Goal: Complete application form: Complete application form

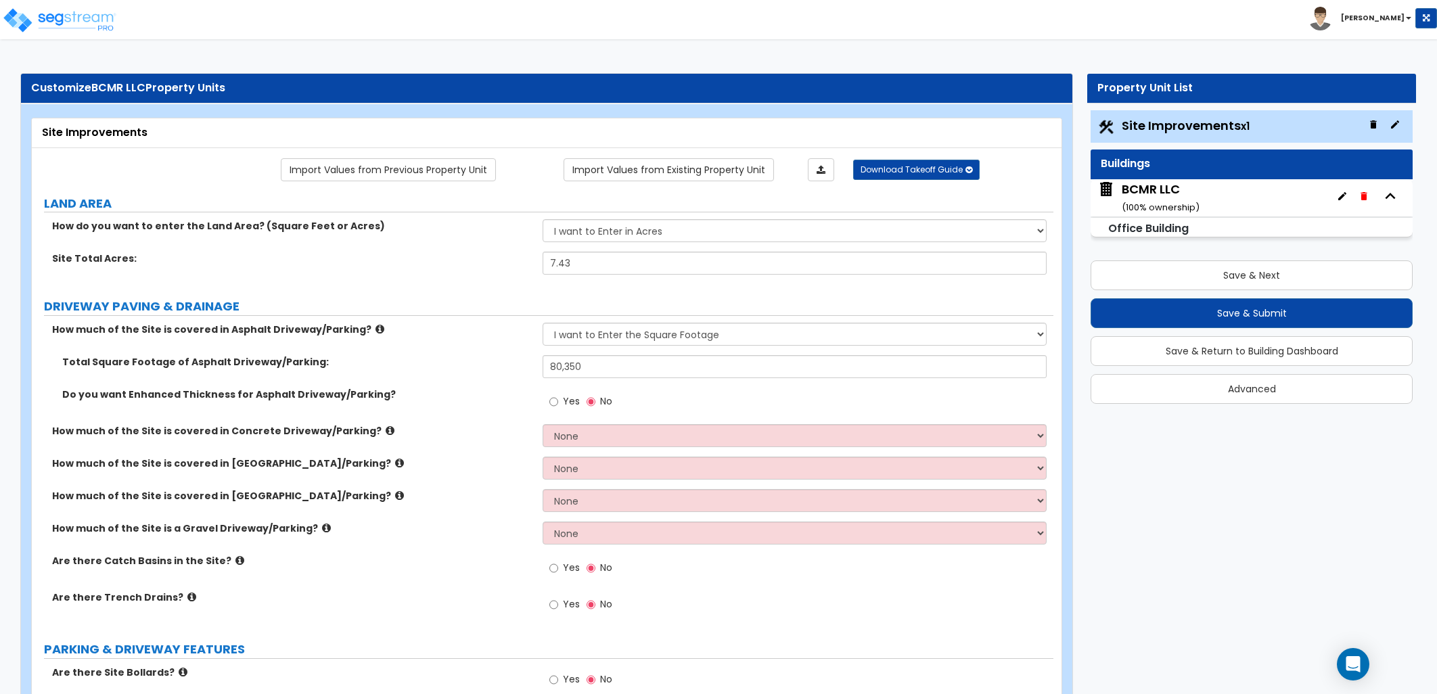
select select "2"
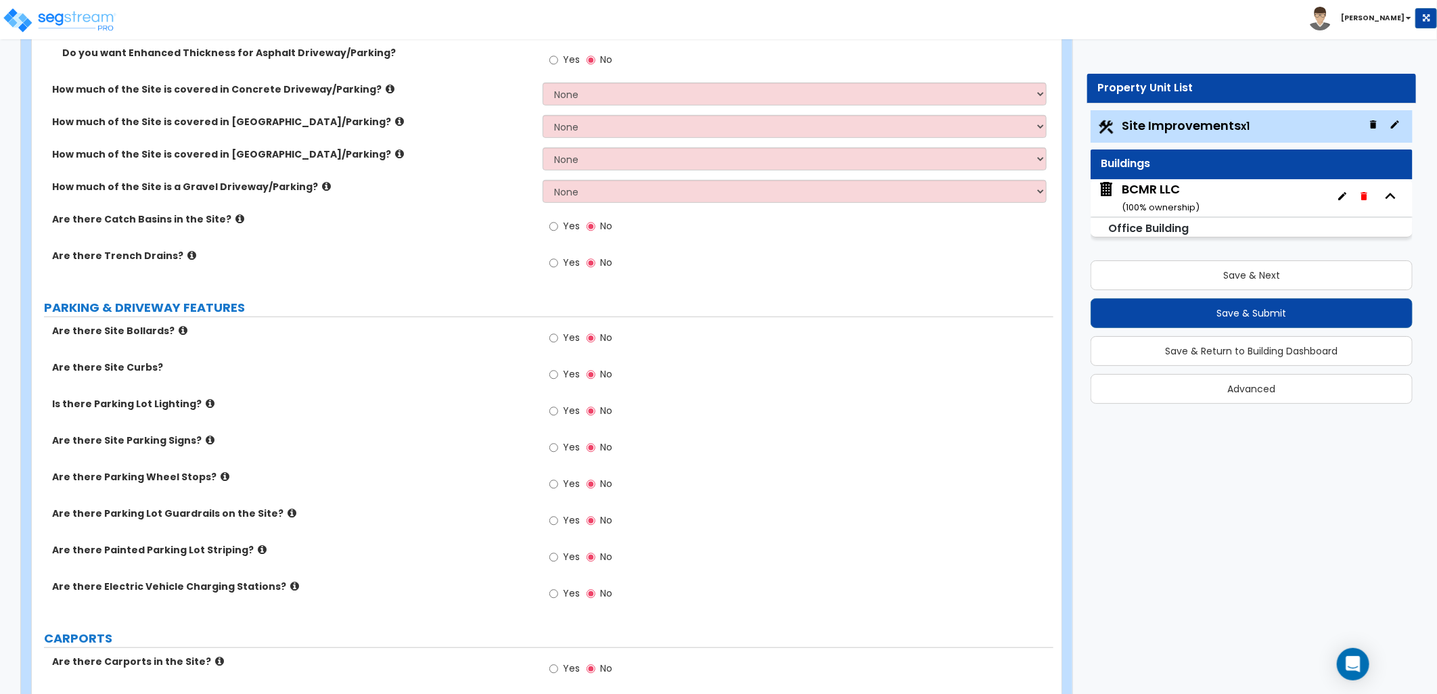
scroll to position [375, 0]
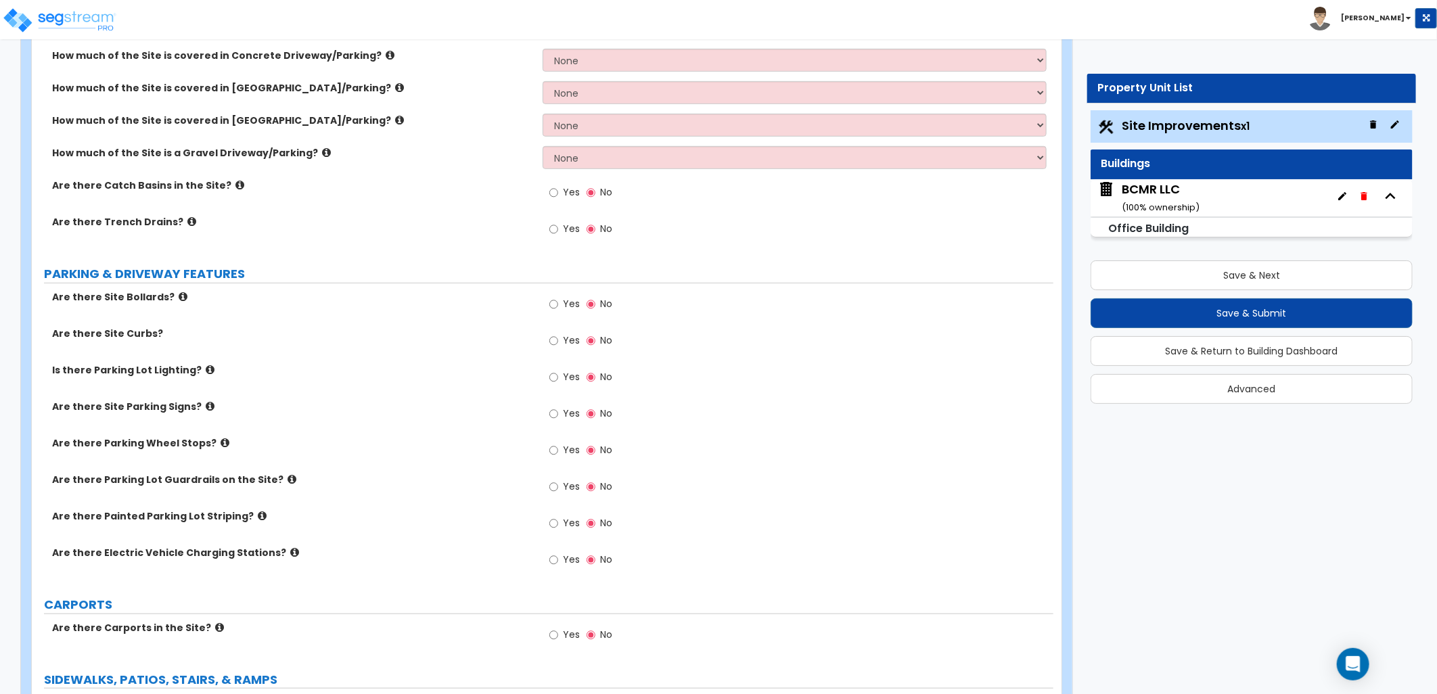
click at [150, 333] on label "Are there Site Curbs?" at bounding box center [292, 334] width 480 height 14
click at [206, 369] on icon at bounding box center [210, 370] width 9 height 10
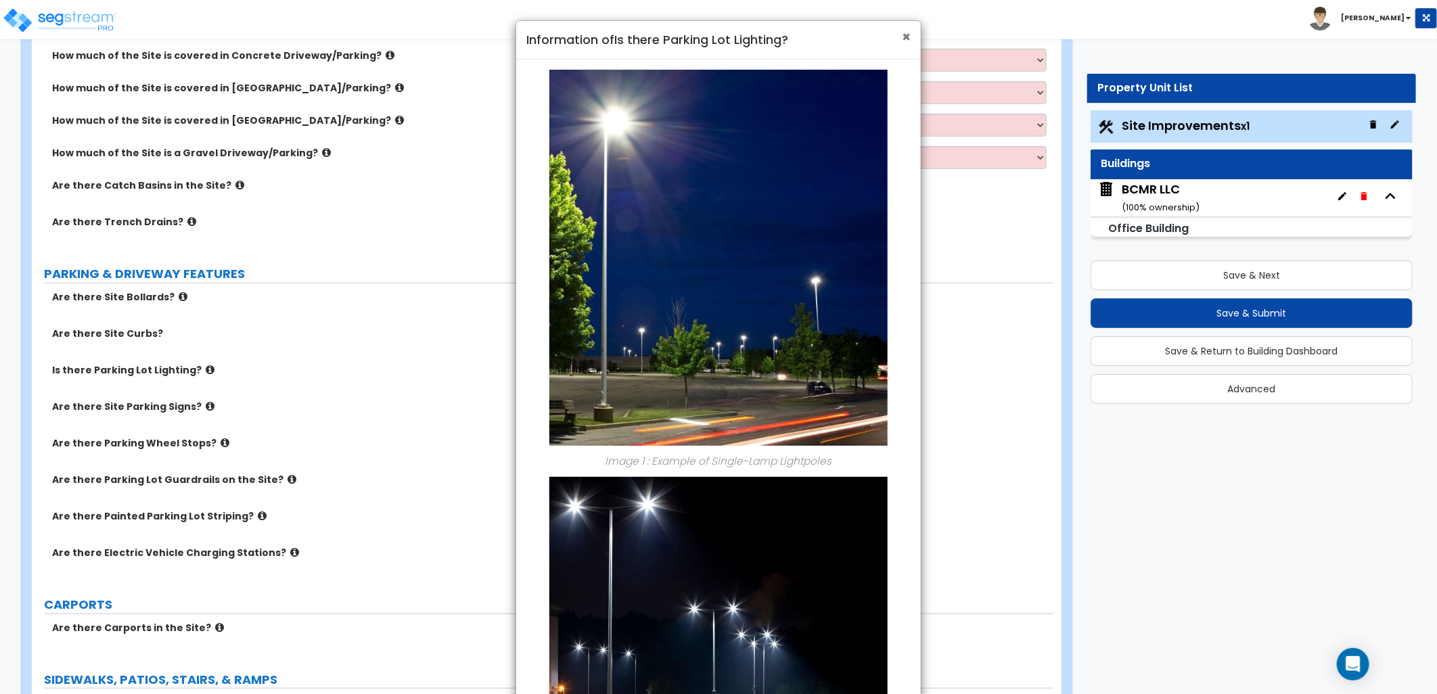
click at [908, 34] on span "×" at bounding box center [906, 37] width 9 height 20
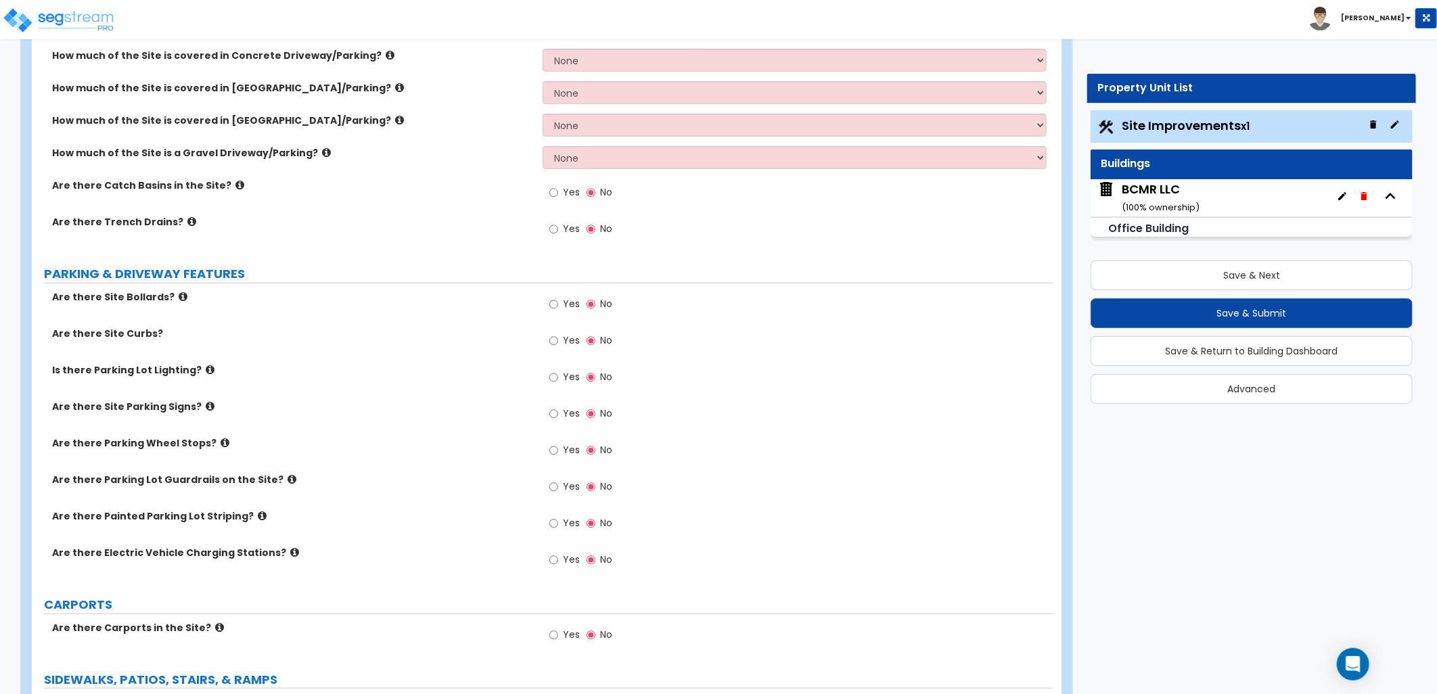
click at [560, 343] on label "Yes" at bounding box center [564, 342] width 30 height 23
click at [558, 343] on input "Yes" at bounding box center [553, 340] width 9 height 15
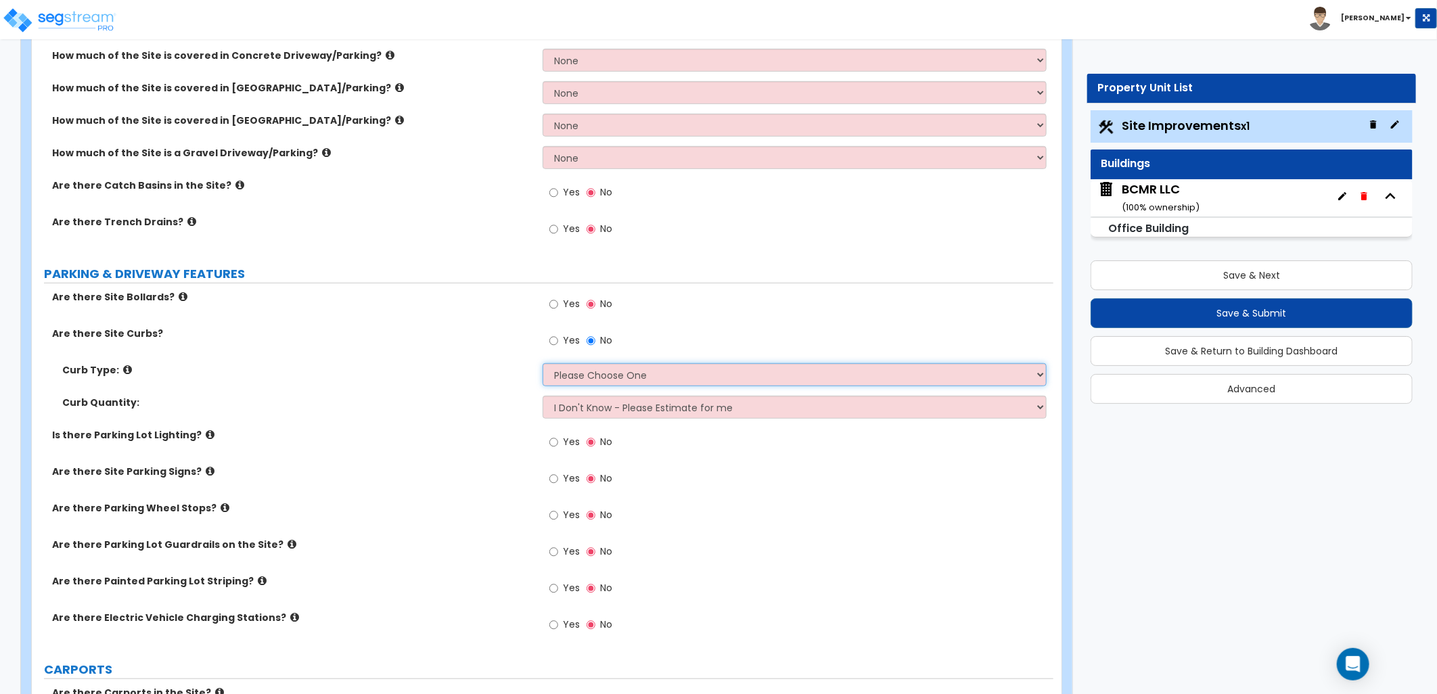
click at [684, 373] on select "Please Choose One Curb (Only) Curb & Gutter Asphalt Berm" at bounding box center [794, 374] width 504 height 23
click at [123, 368] on icon at bounding box center [127, 370] width 9 height 10
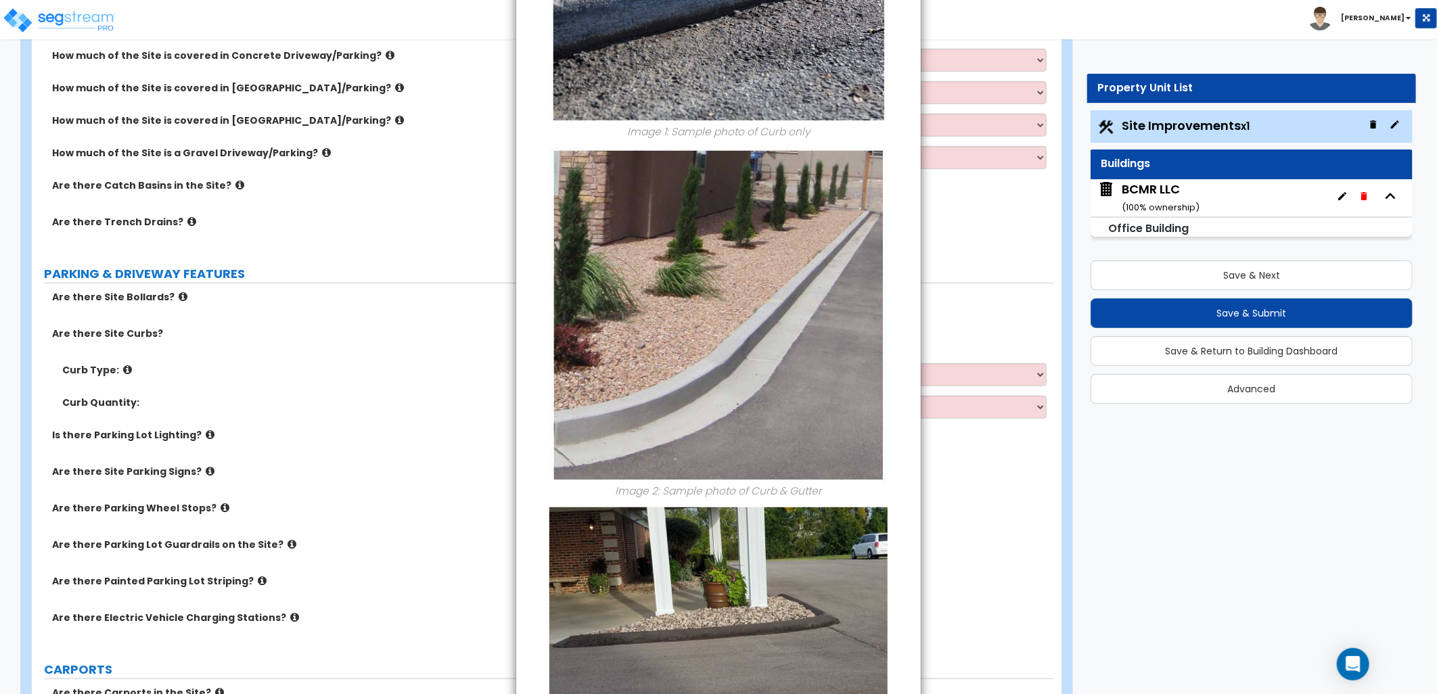
scroll to position [0, 0]
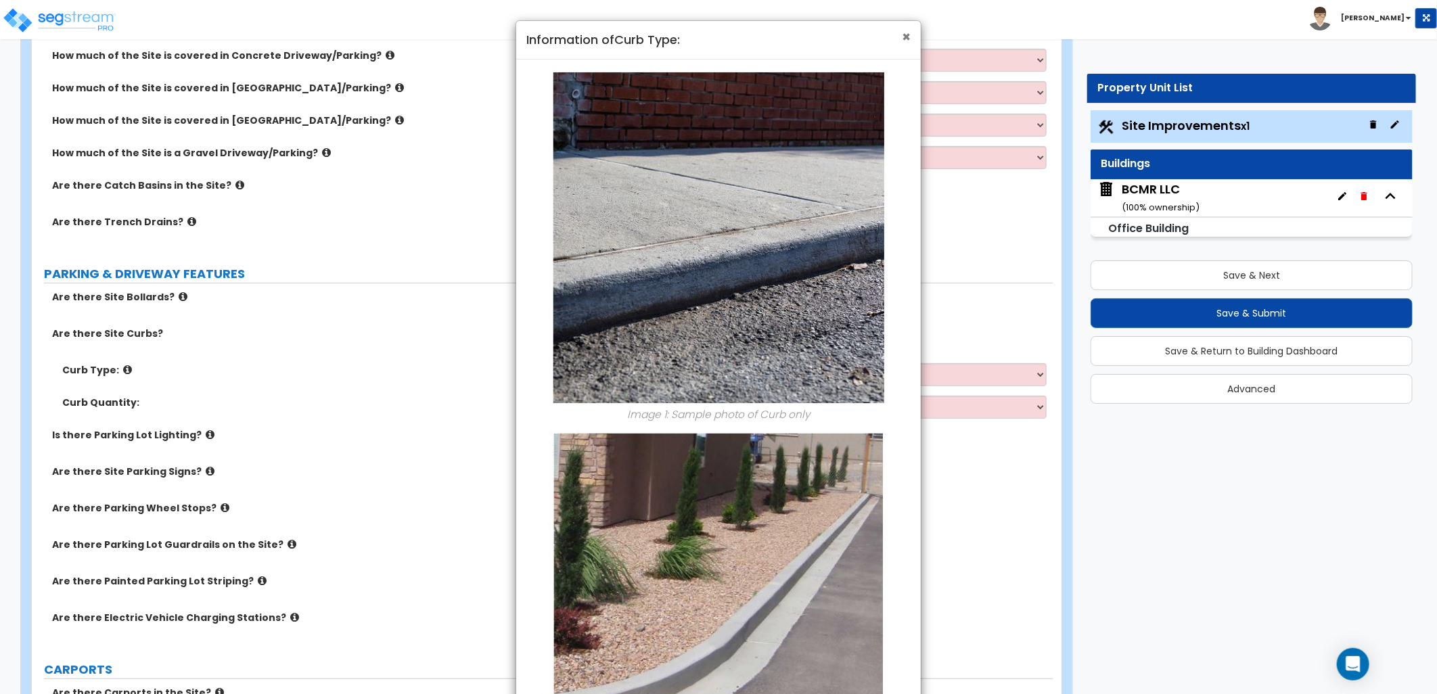
drag, startPoint x: 906, startPoint y: 36, endPoint x: 906, endPoint y: 64, distance: 28.4
click at [906, 39] on span "×" at bounding box center [906, 37] width 9 height 20
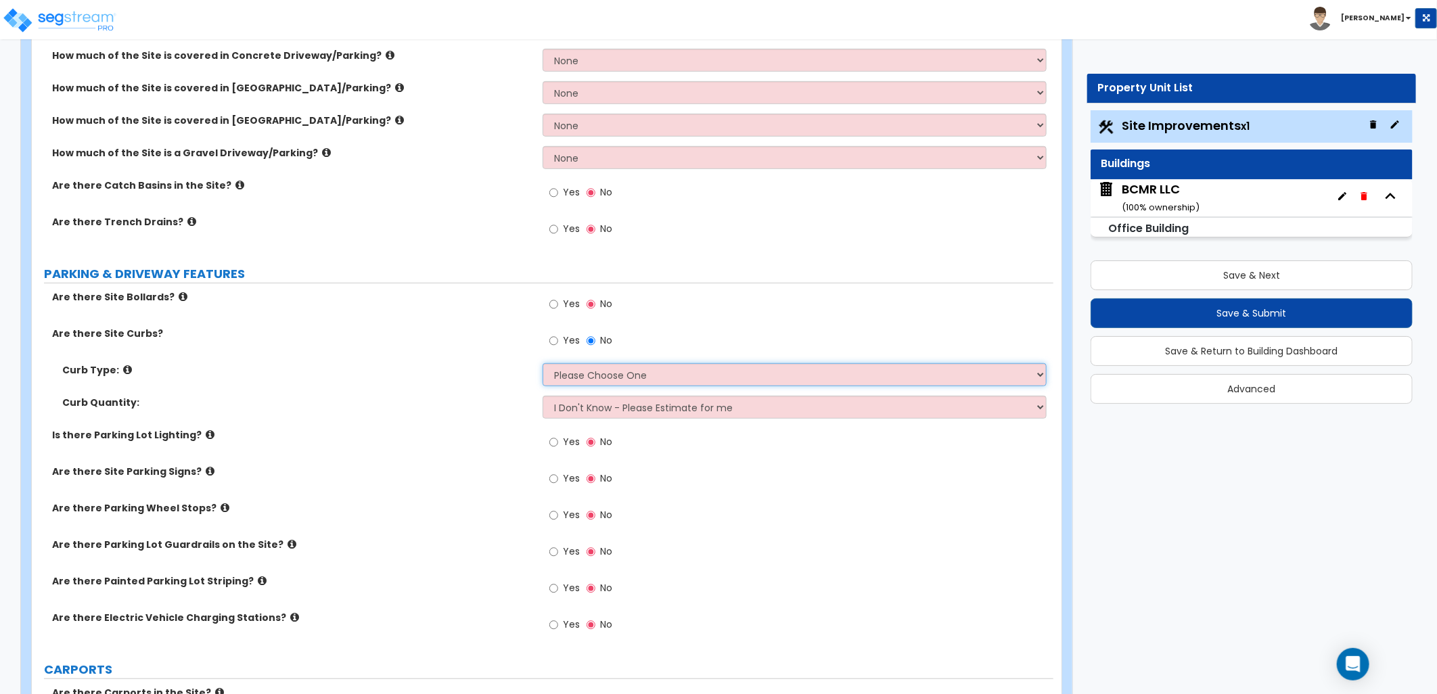
click at [687, 381] on select "Please Choose One Curb (Only) Curb & Gutter Asphalt Berm" at bounding box center [794, 374] width 504 height 23
select select "2"
click at [542, 363] on select "Please Choose One Curb (Only) Curb & Gutter Asphalt Berm" at bounding box center [794, 374] width 504 height 23
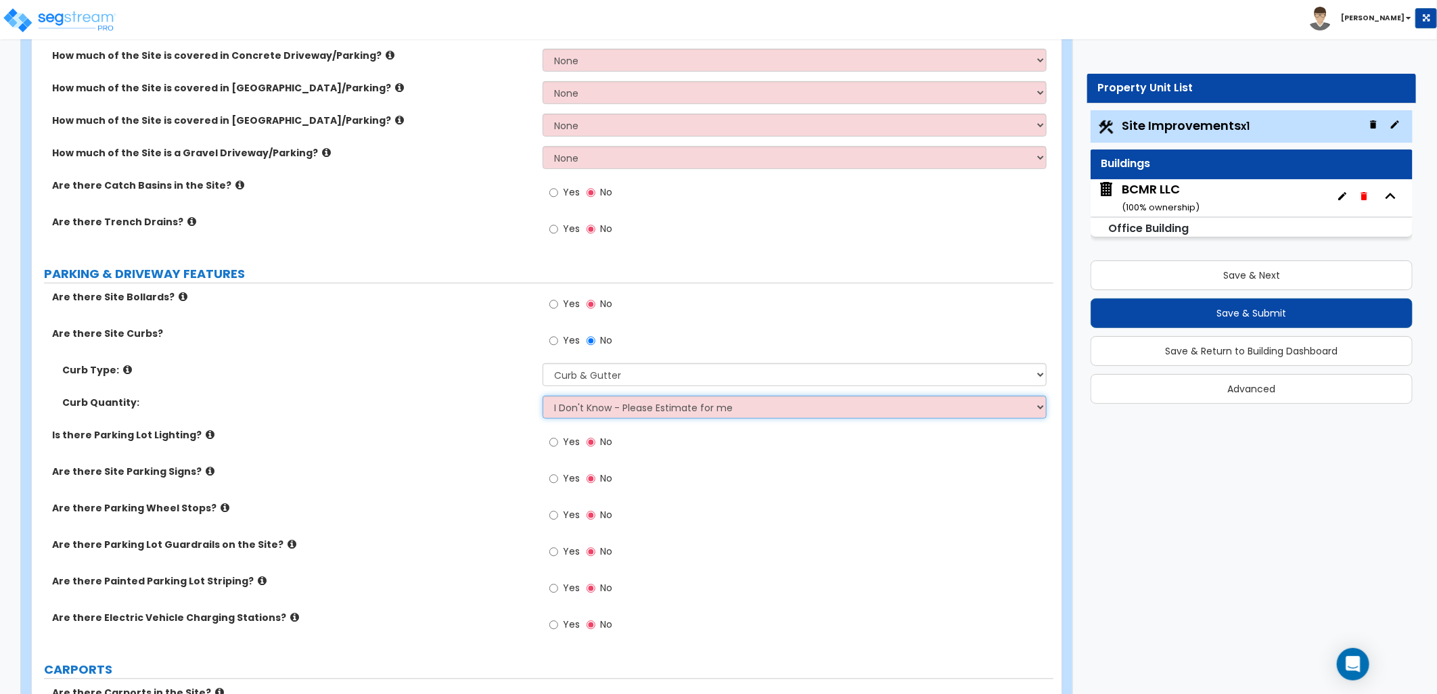
click at [607, 408] on select "I Don't Know - Please Estimate for me I want to Enter the Linear Footage" at bounding box center [794, 407] width 504 height 23
click at [542, 396] on select "I Don't Know - Please Estimate for me I want to Enter the Linear Footage" at bounding box center [794, 407] width 504 height 23
click at [206, 436] on icon at bounding box center [210, 435] width 9 height 10
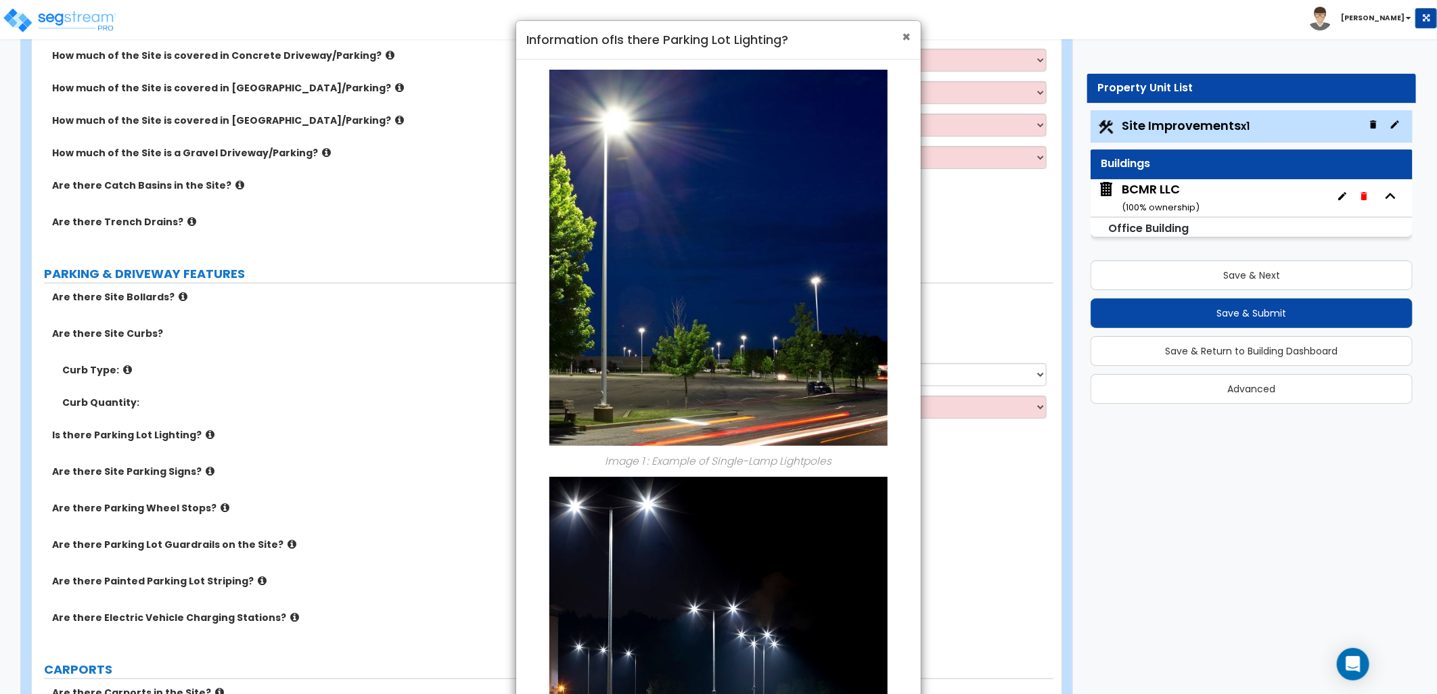
click at [904, 37] on span "×" at bounding box center [906, 37] width 9 height 20
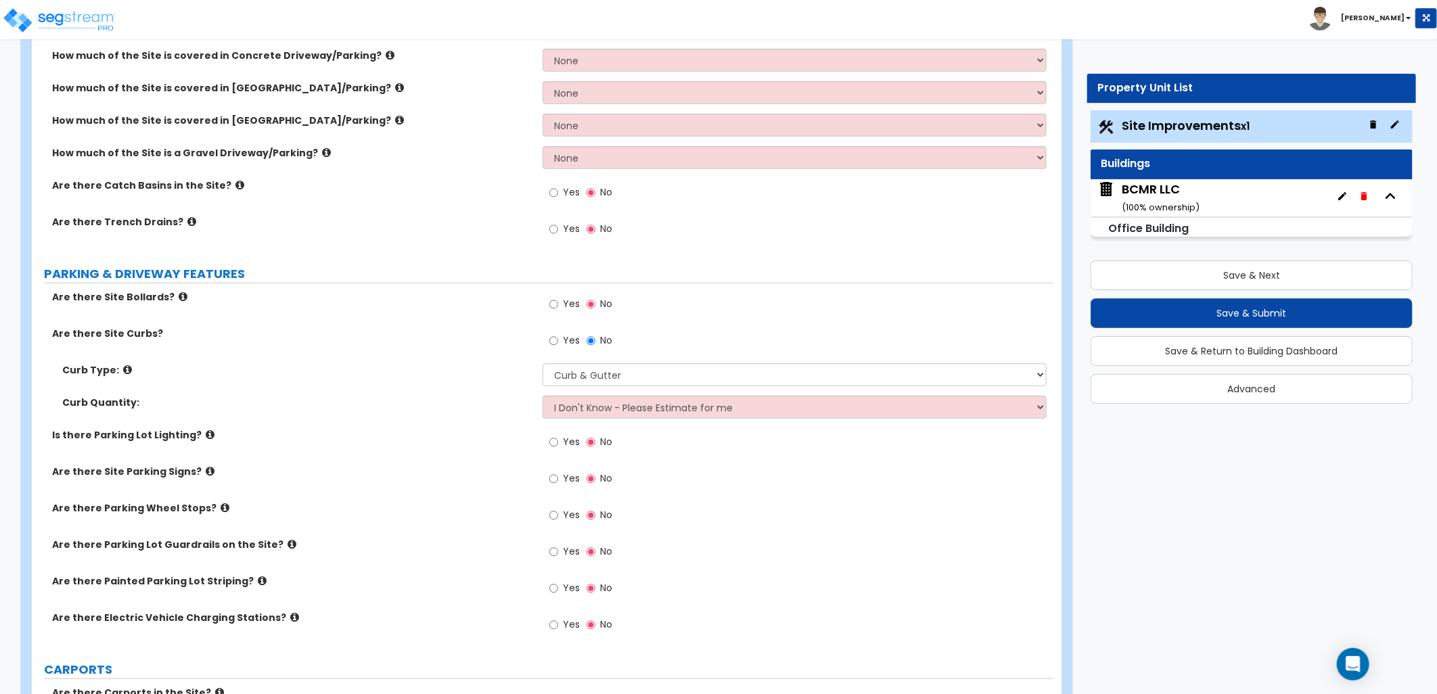
click at [557, 445] on label "Yes" at bounding box center [564, 443] width 30 height 23
drag, startPoint x: 557, startPoint y: 445, endPoint x: 548, endPoint y: 440, distance: 10.6
click at [549, 440] on input "Yes" at bounding box center [553, 442] width 9 height 15
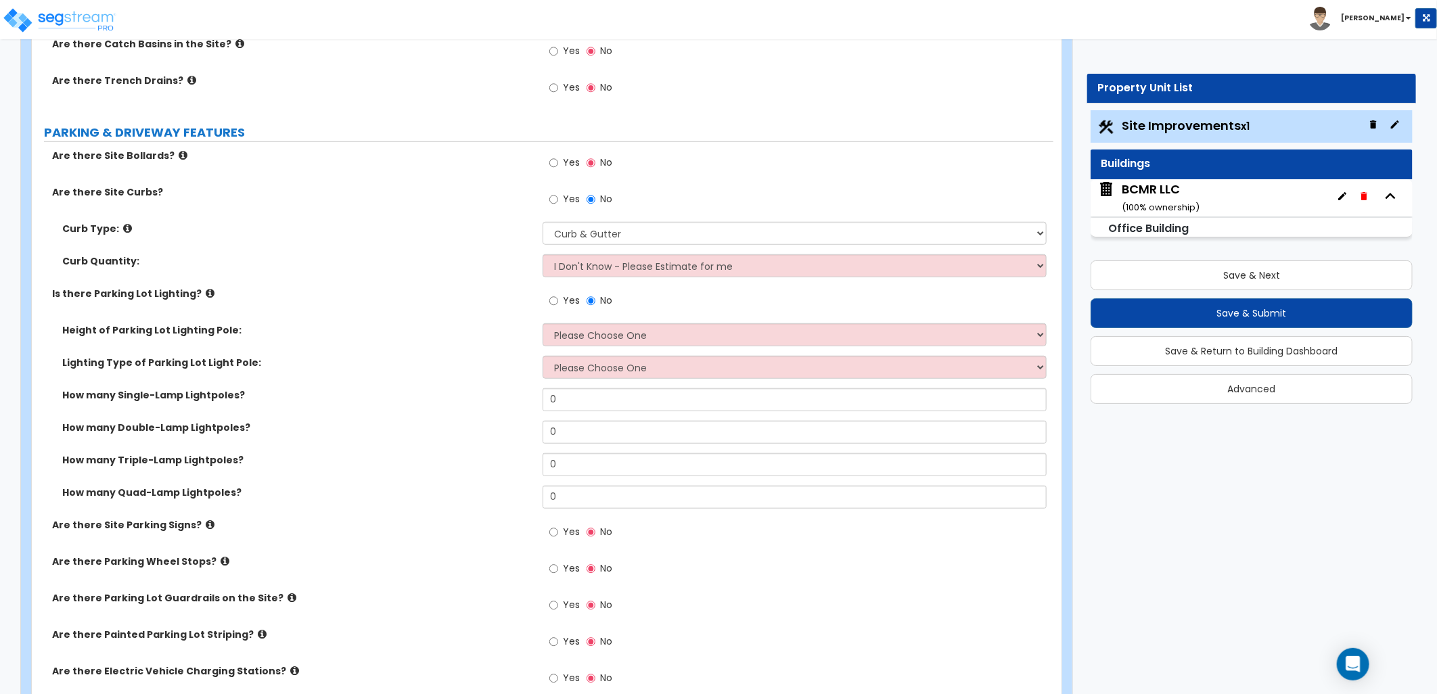
scroll to position [526, 0]
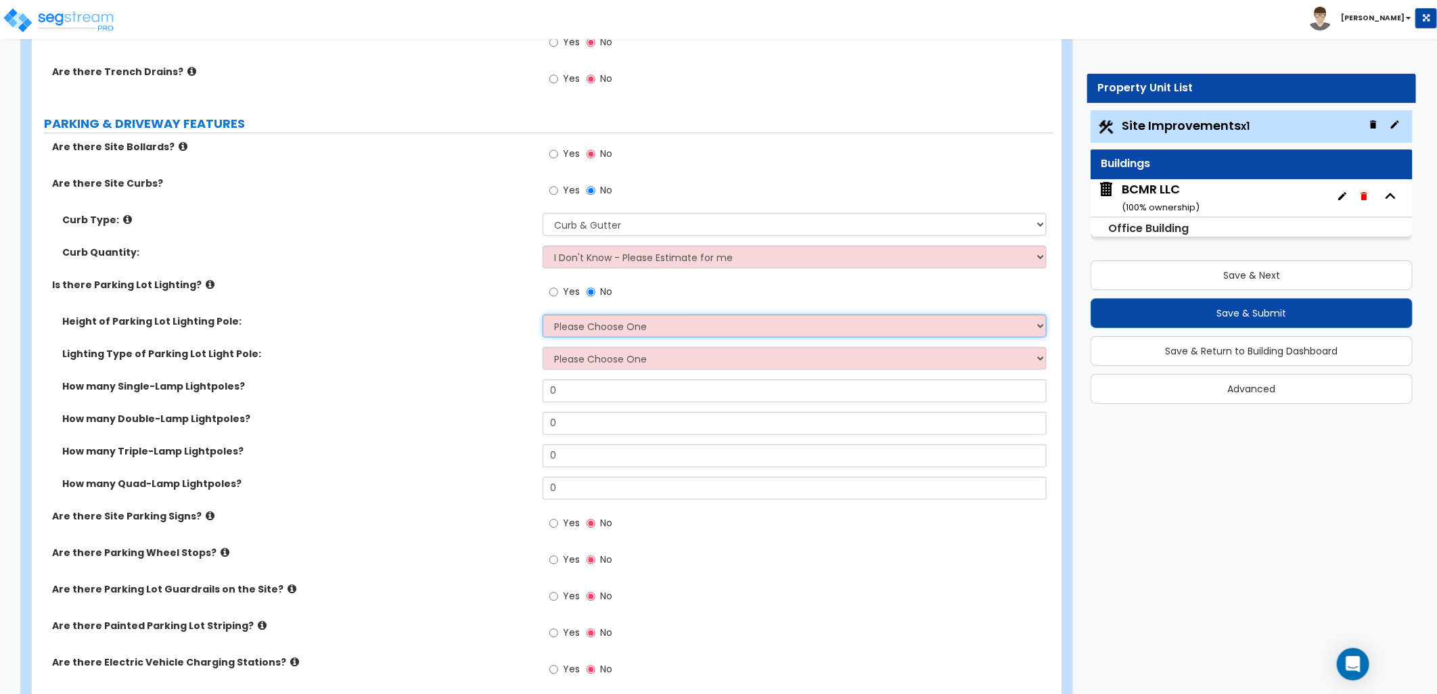
click at [619, 319] on select "Please Choose One 20' high 30' high 40' high" at bounding box center [794, 326] width 504 height 23
drag, startPoint x: 613, startPoint y: 338, endPoint x: 616, endPoint y: 358, distance: 20.5
click at [612, 338] on div "Height of Parking Lot Lighting Pole: Please Choose One 20' high 30' high 40' hi…" at bounding box center [542, 331] width 1021 height 32
click at [623, 323] on select "Please Choose One 20' high 30' high 40' high" at bounding box center [794, 326] width 504 height 23
select select "2"
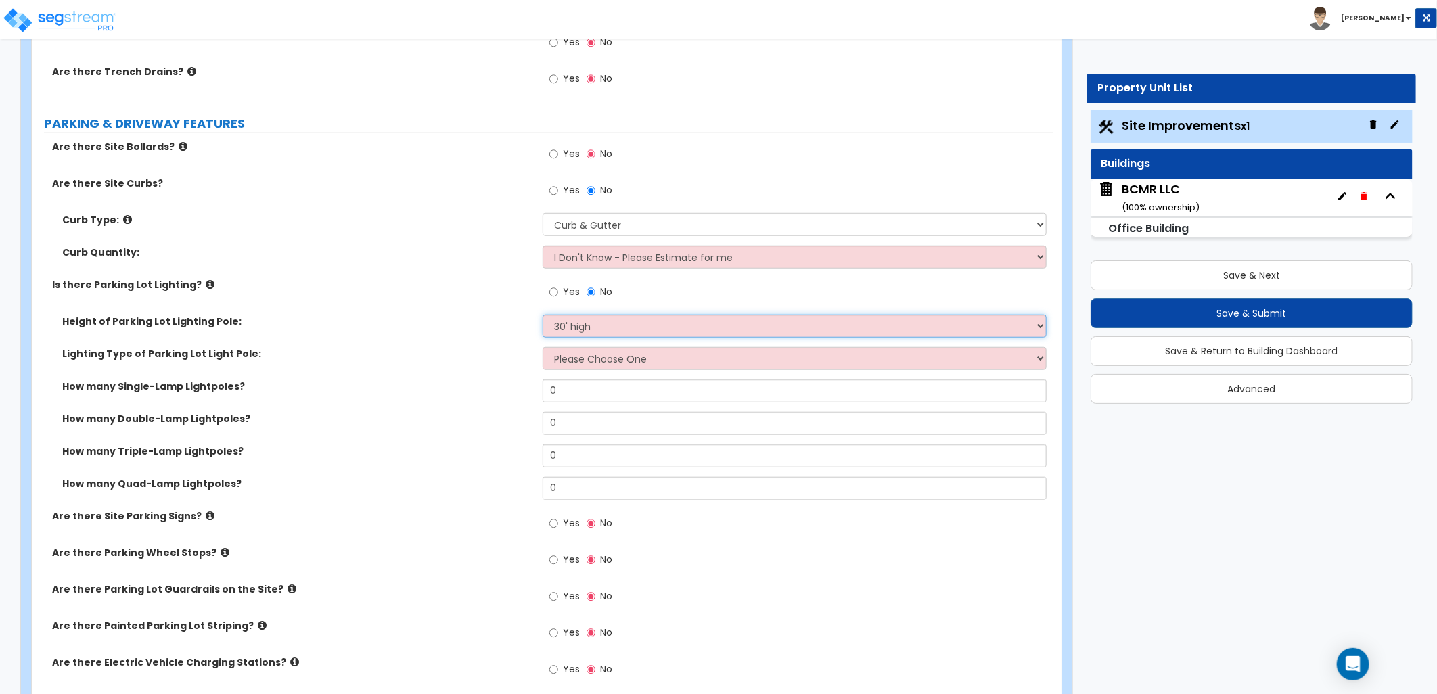
click at [542, 315] on select "Please Choose One 20' high 30' high 40' high" at bounding box center [794, 326] width 504 height 23
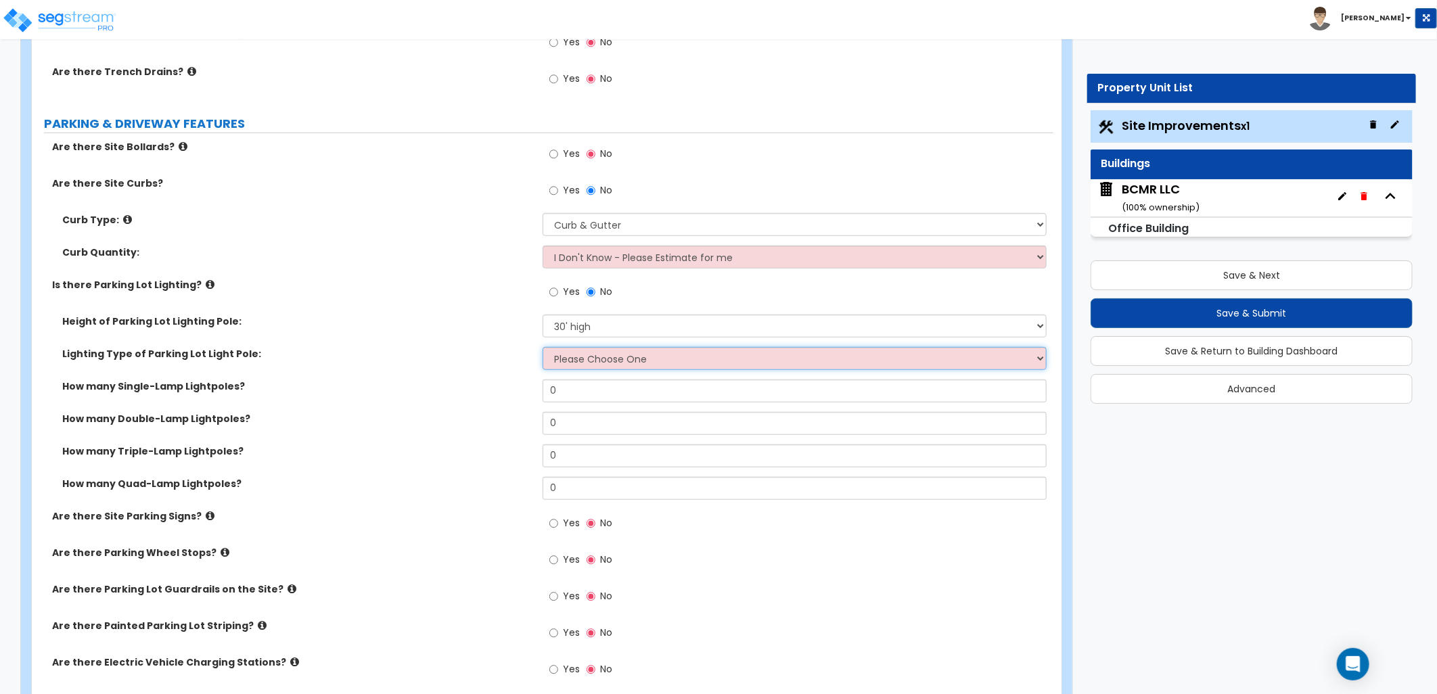
click at [607, 367] on select "Please Choose One LED Metal Halide High Pressure Sodium Please Choose for me" at bounding box center [794, 358] width 504 height 23
drag, startPoint x: 411, startPoint y: 346, endPoint x: 341, endPoint y: 329, distance: 72.3
click at [411, 347] on label "Lighting Type of Parking Lot Light Pole:" at bounding box center [297, 354] width 470 height 14
click at [206, 286] on icon at bounding box center [210, 284] width 9 height 10
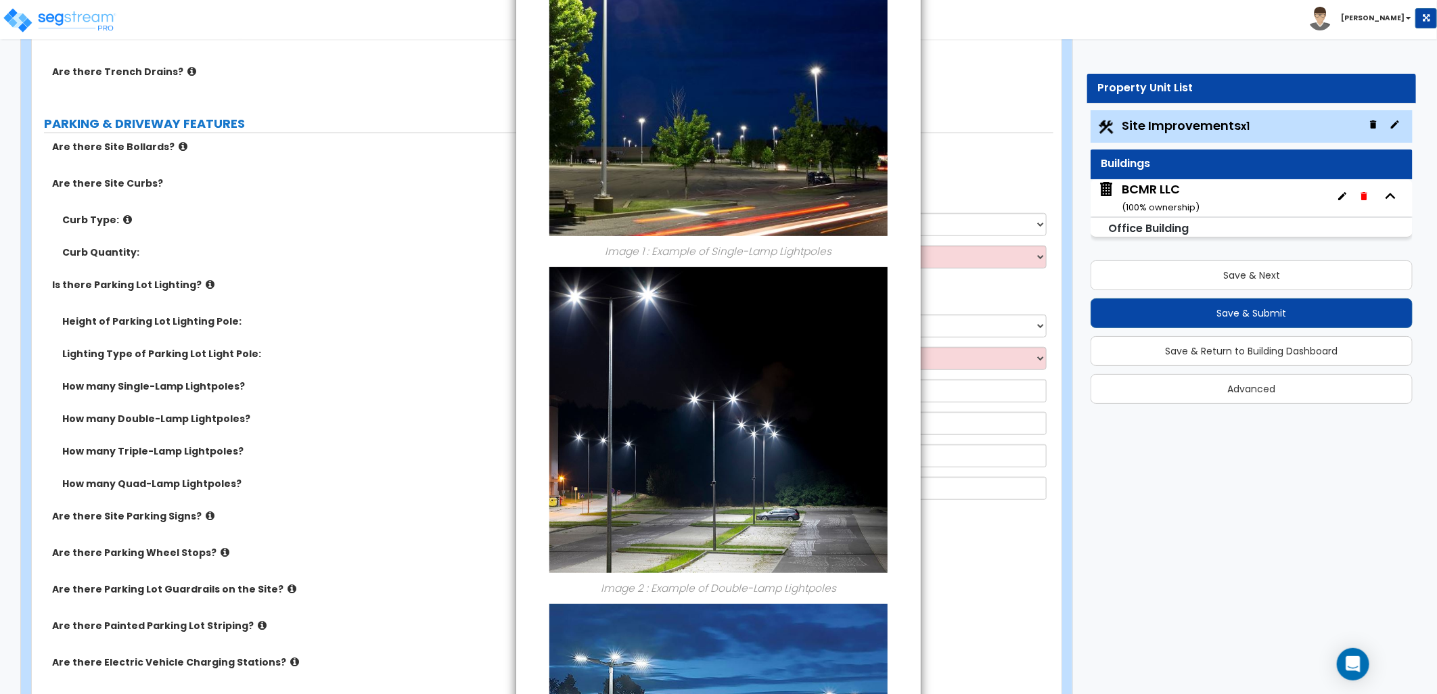
scroll to position [0, 0]
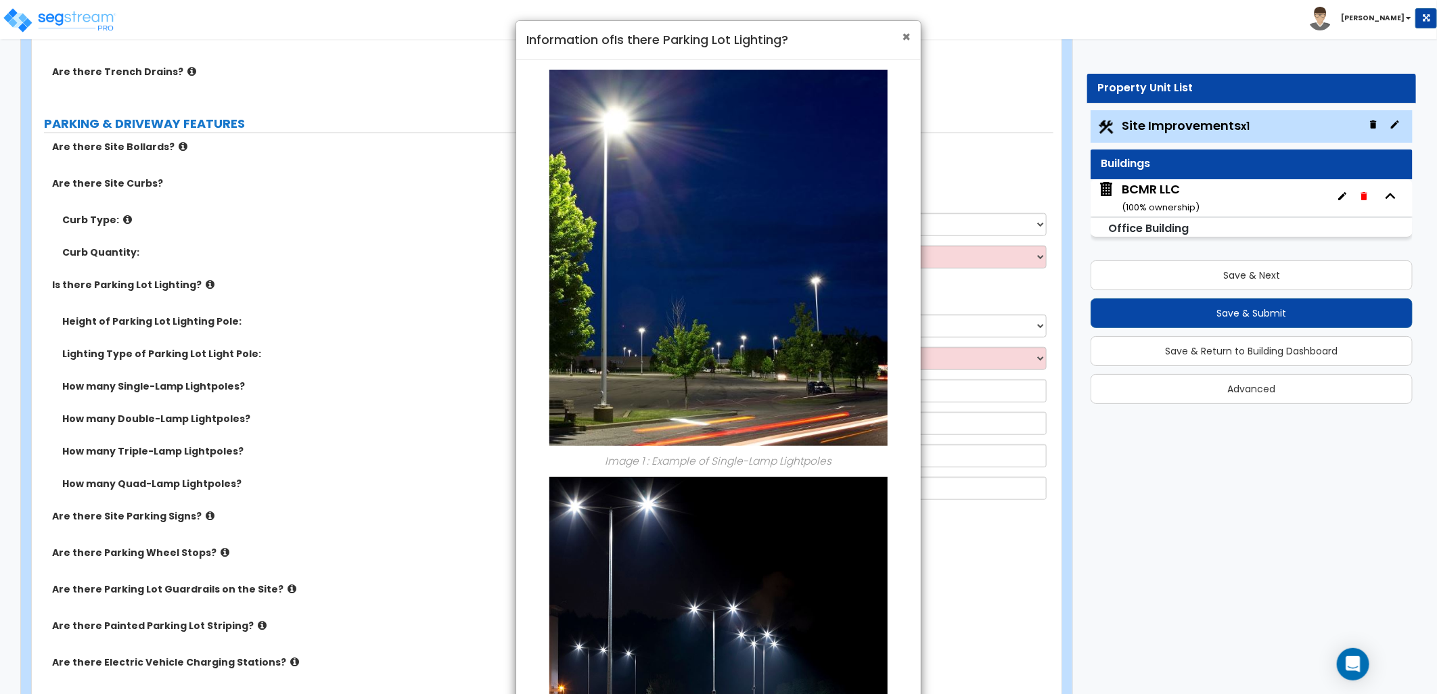
click at [904, 41] on span "×" at bounding box center [906, 37] width 9 height 20
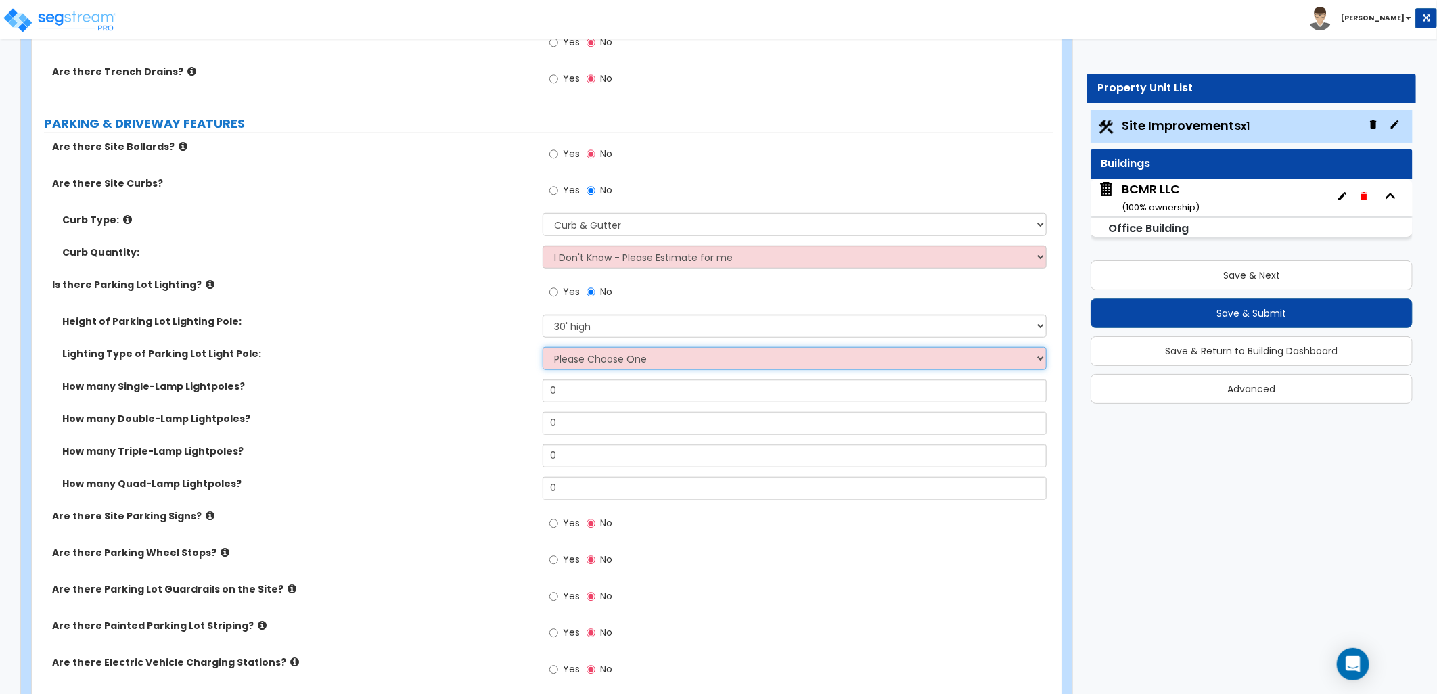
click at [659, 361] on select "Please Choose One LED Metal Halide High Pressure Sodium Please Choose for me" at bounding box center [794, 358] width 504 height 23
select select "4"
click at [542, 347] on select "Please Choose One LED Metal Halide High Pressure Sodium Please Choose for me" at bounding box center [794, 358] width 504 height 23
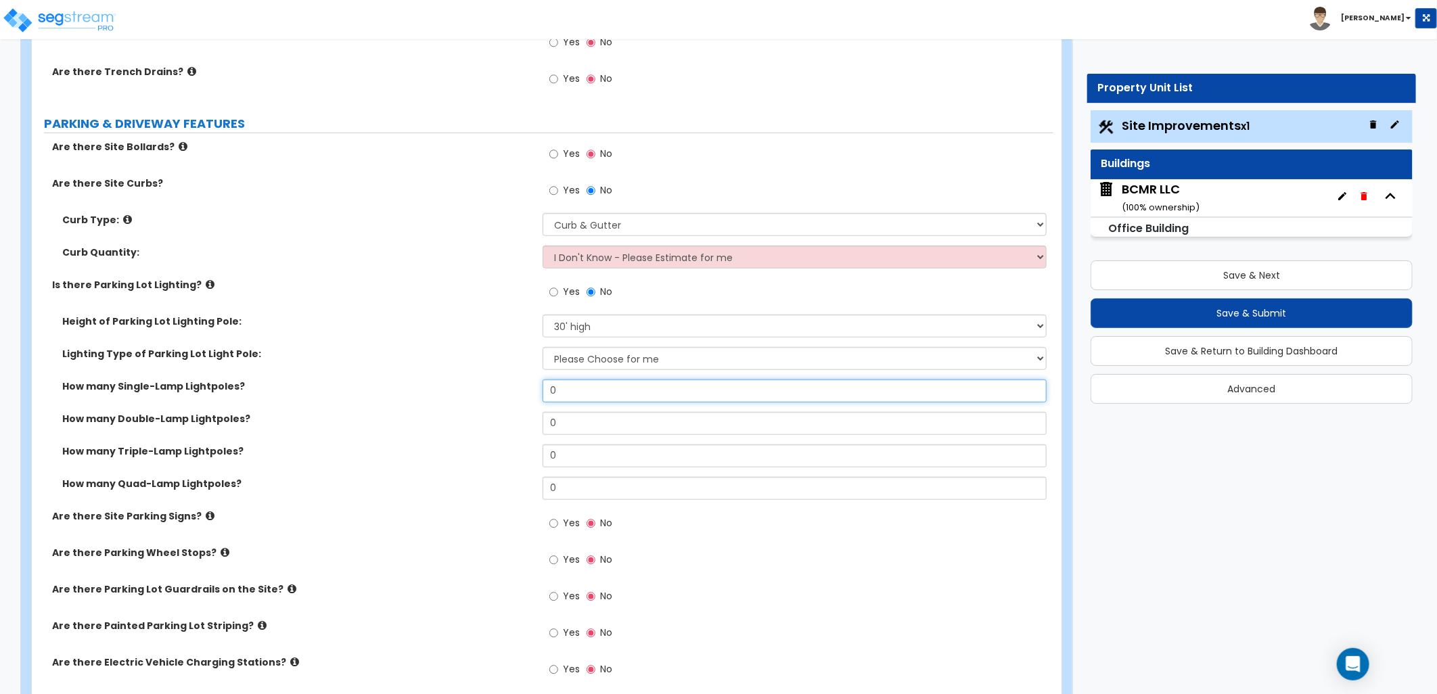
click at [609, 386] on input "0" at bounding box center [794, 390] width 504 height 23
click at [525, 423] on div "How many Double-Lamp Lightpoles? 0" at bounding box center [542, 428] width 1021 height 32
type input "7"
drag, startPoint x: 523, startPoint y: 396, endPoint x: 532, endPoint y: 398, distance: 9.6
click at [519, 396] on div "How many Single-Lamp Lightpoles? 0" at bounding box center [542, 395] width 1021 height 32
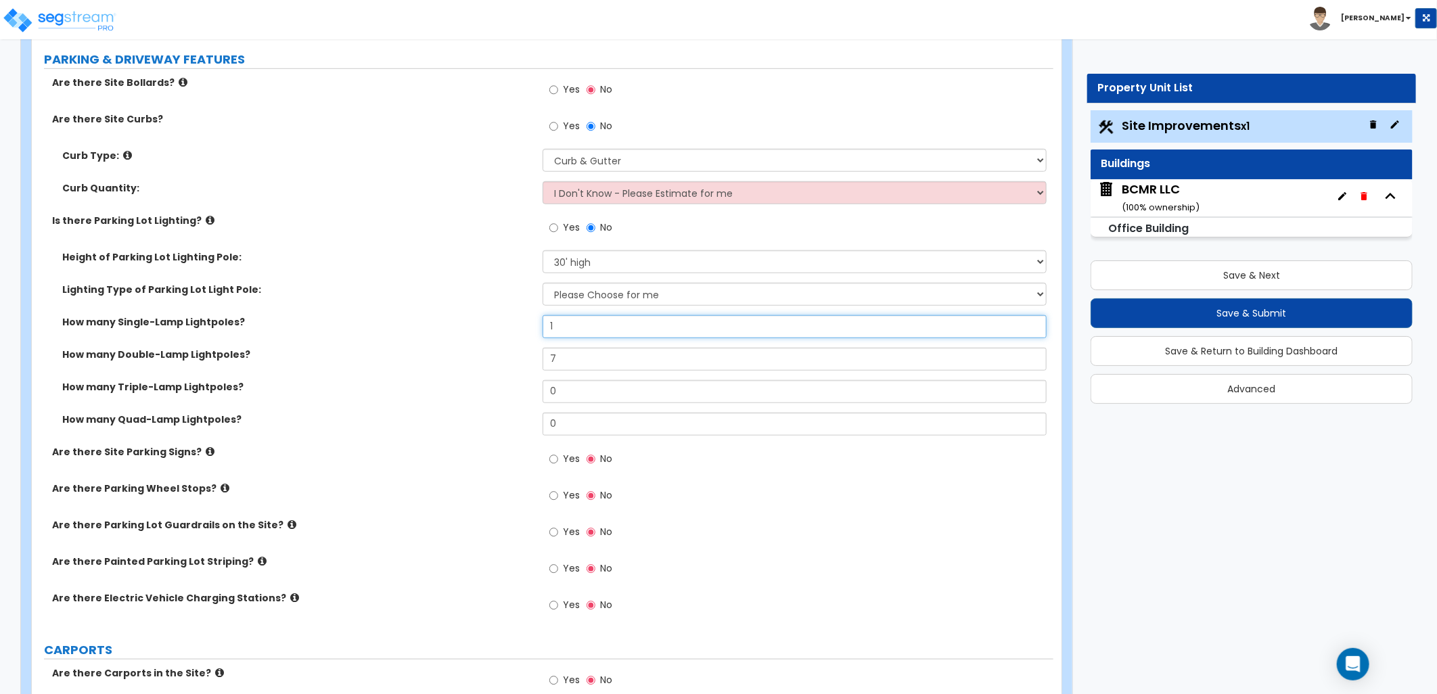
scroll to position [676, 0]
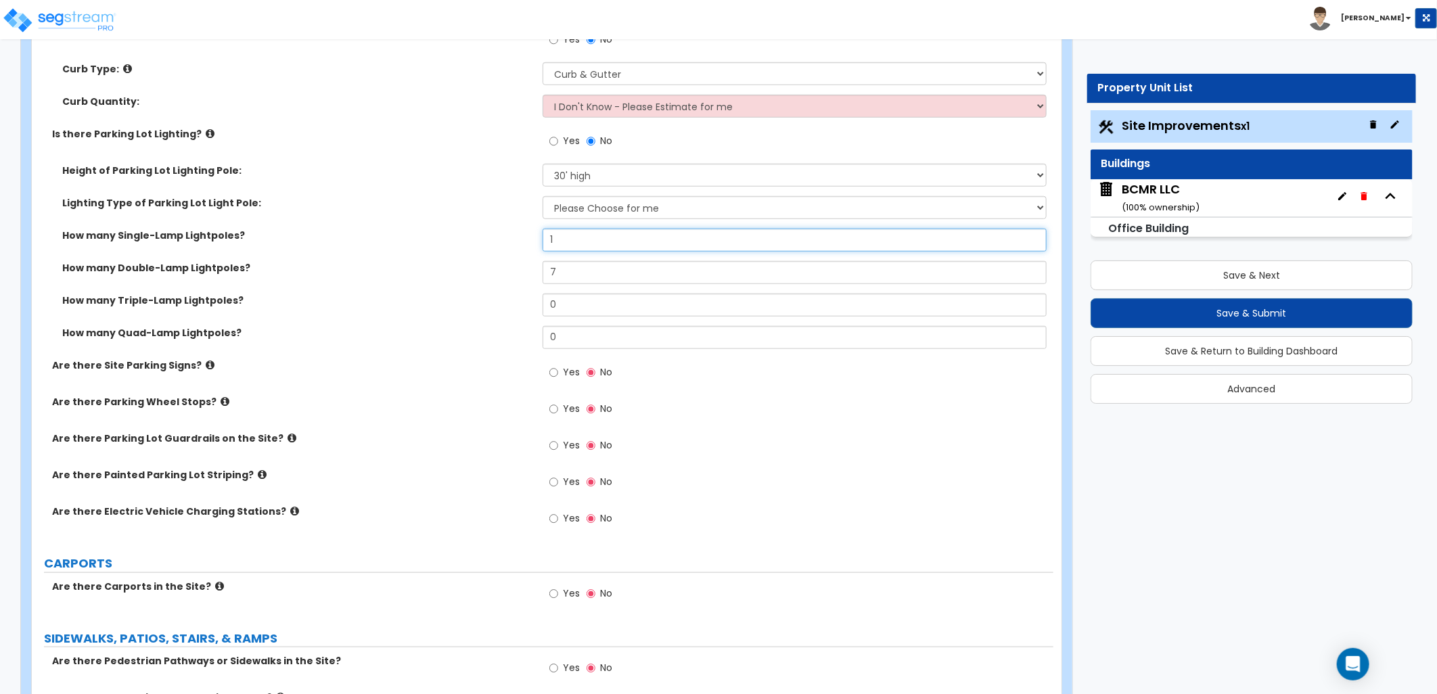
type input "1"
click at [206, 363] on icon at bounding box center [210, 365] width 9 height 10
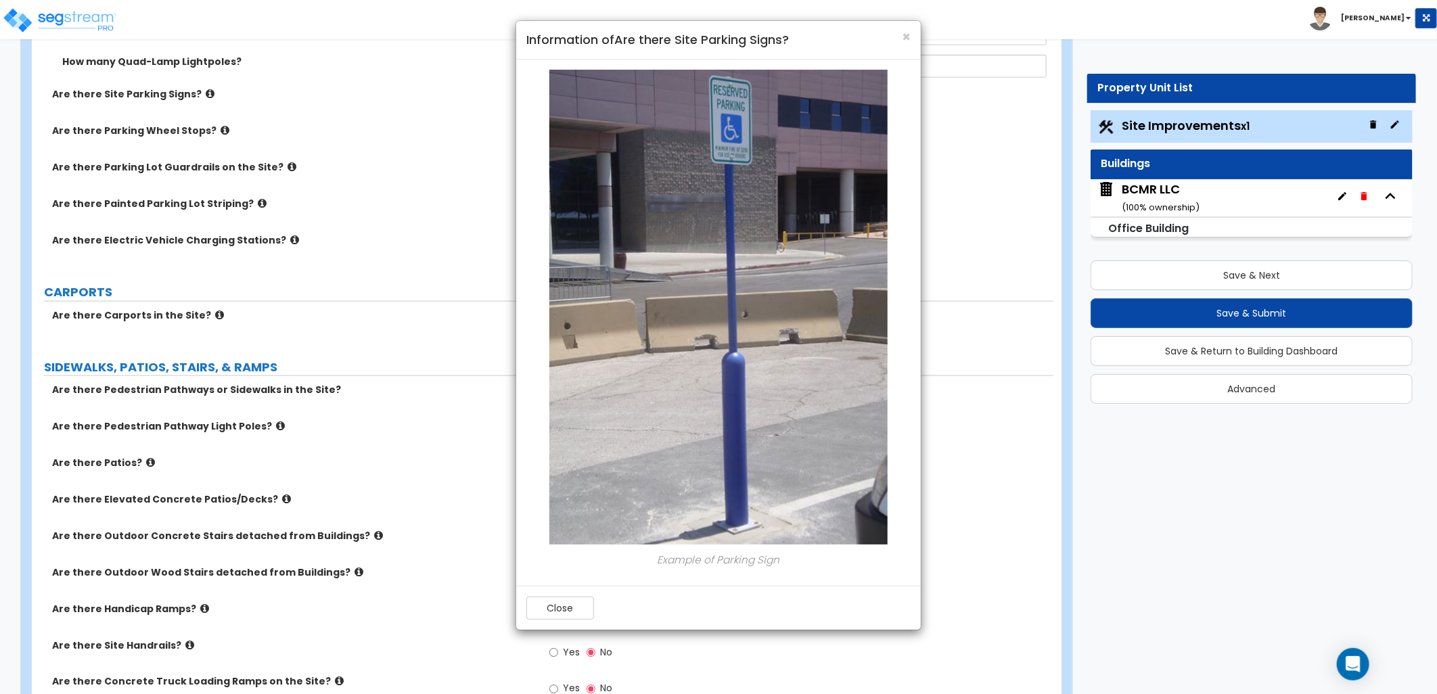
scroll to position [977, 0]
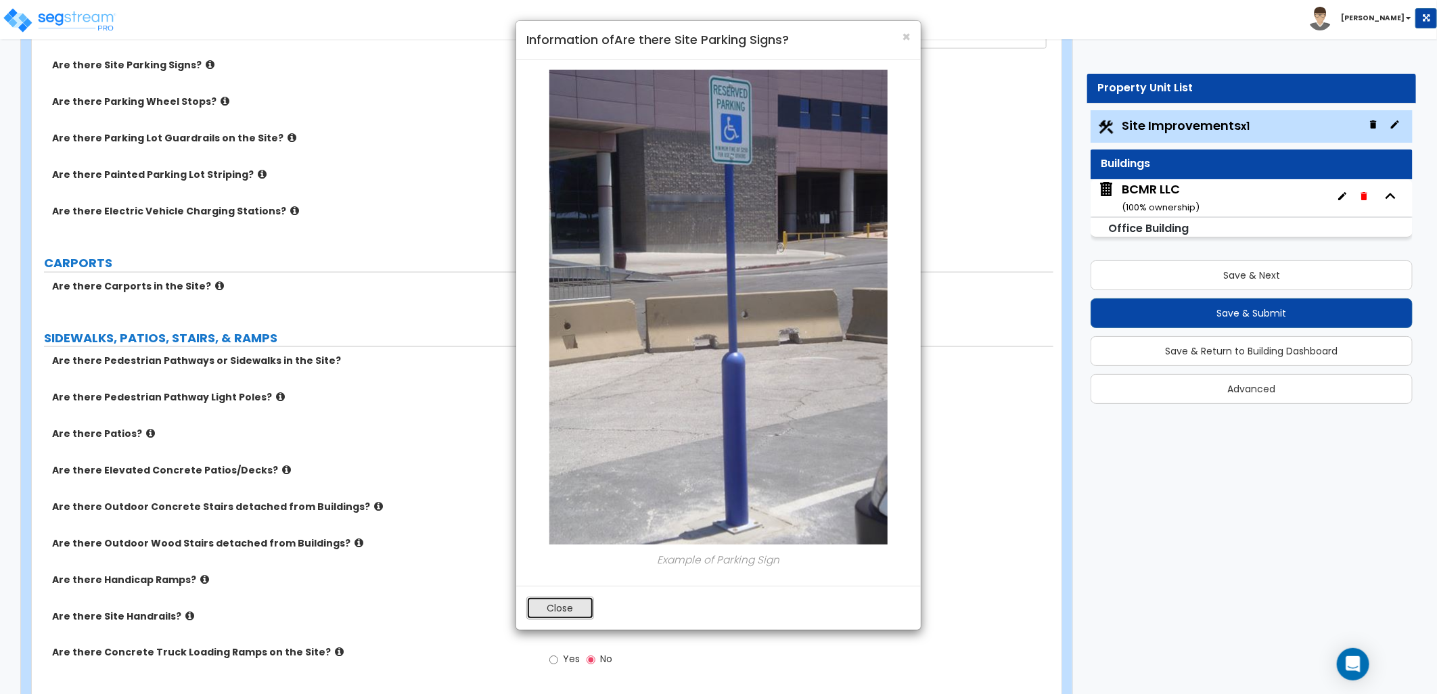
click at [566, 605] on button "Close" at bounding box center [560, 608] width 68 height 23
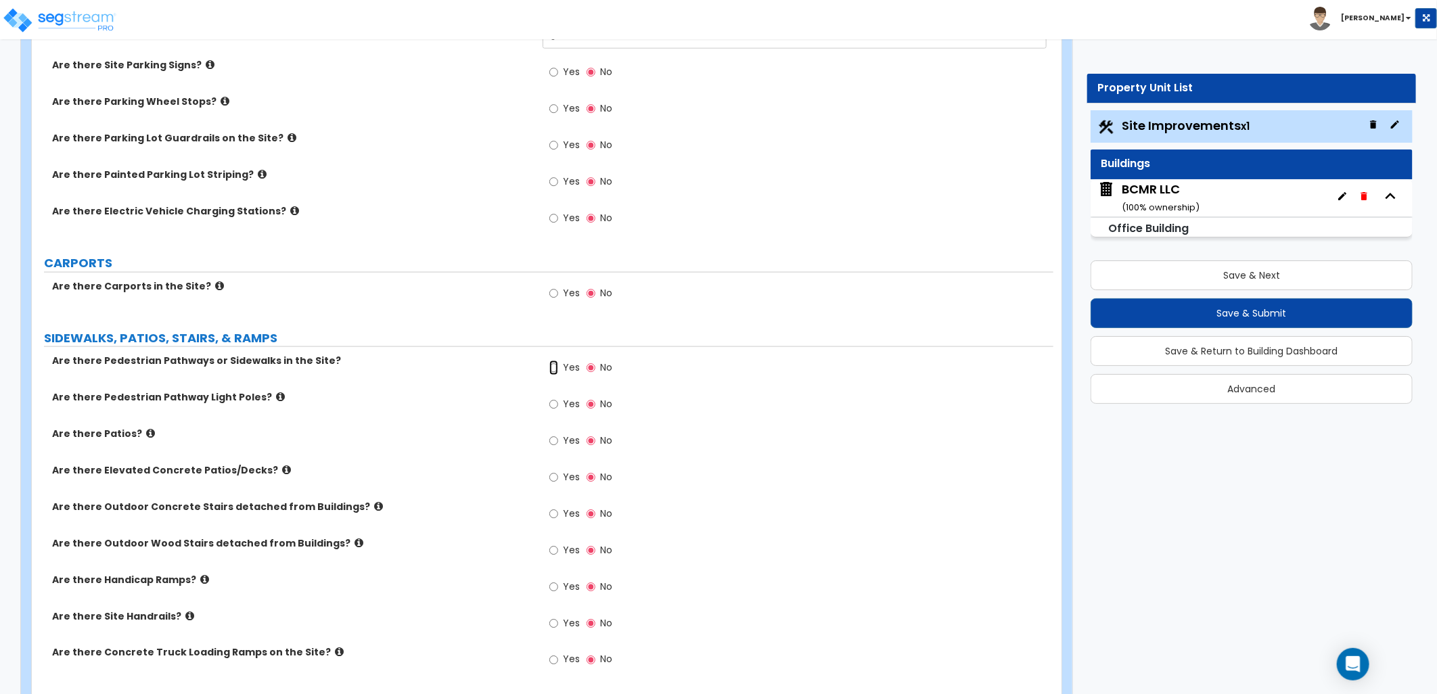
click at [557, 367] on input "Yes" at bounding box center [553, 368] width 9 height 15
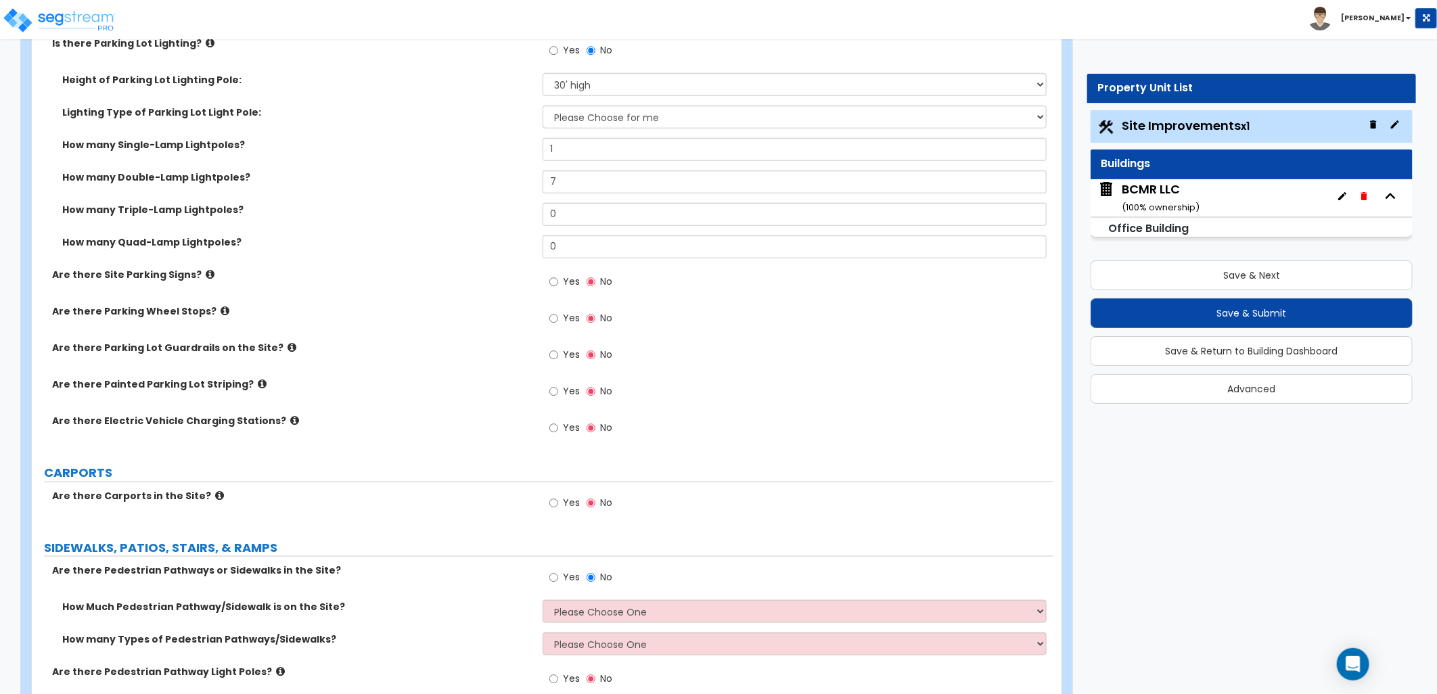
scroll to position [676, 0]
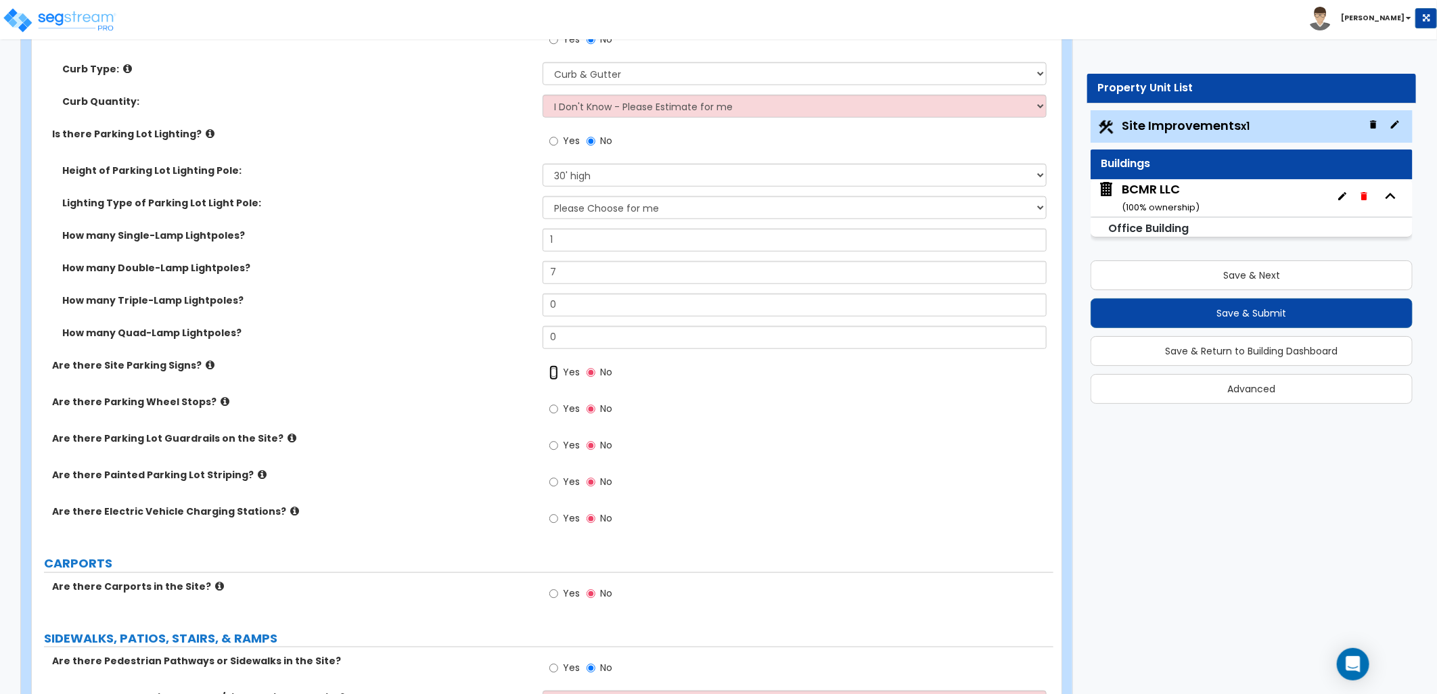
click at [557, 375] on input "Yes" at bounding box center [553, 372] width 9 height 15
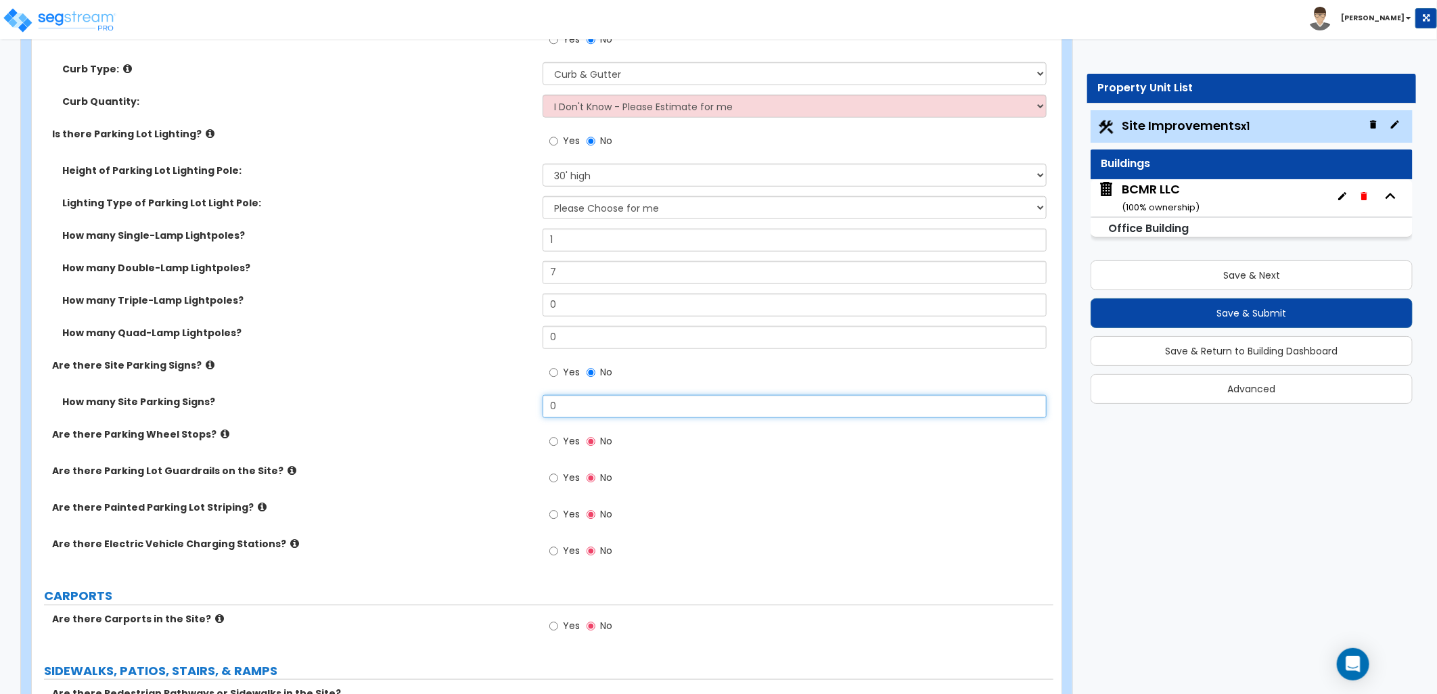
drag, startPoint x: 570, startPoint y: 404, endPoint x: 539, endPoint y: 404, distance: 30.4
click at [540, 404] on div "How many Site Parking Signs? 0" at bounding box center [542, 411] width 1021 height 32
type input "5"
click at [211, 440] on label "Are there Parking Wheel Stops?" at bounding box center [292, 434] width 480 height 14
click at [221, 436] on icon at bounding box center [225, 434] width 9 height 10
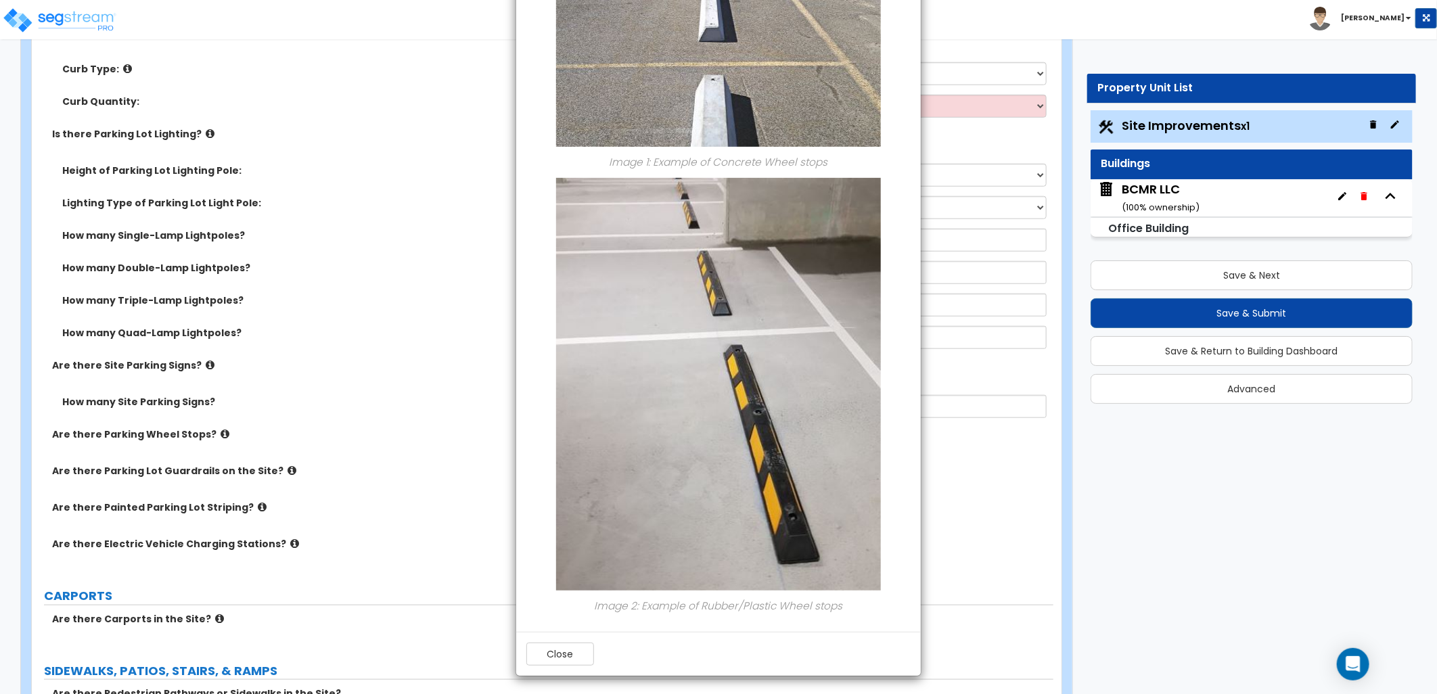
scroll to position [181, 0]
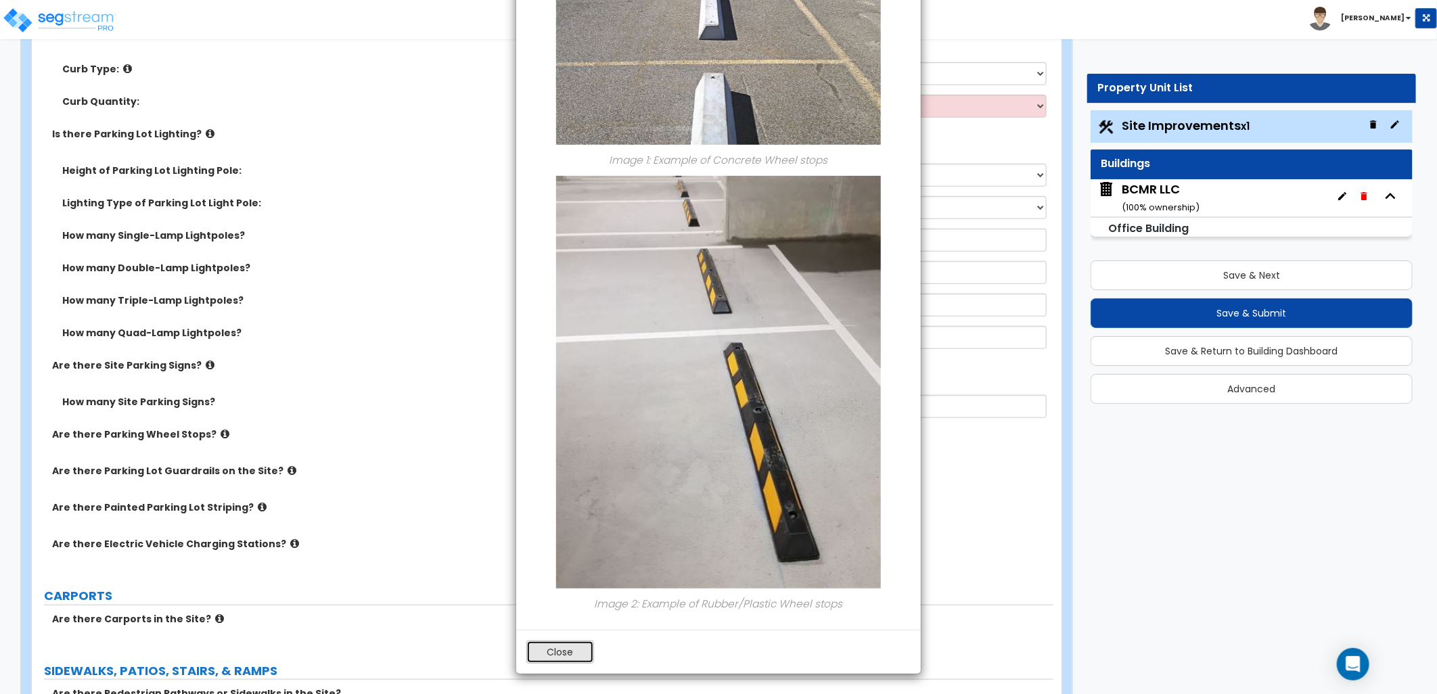
click at [570, 649] on button "Close" at bounding box center [560, 652] width 68 height 23
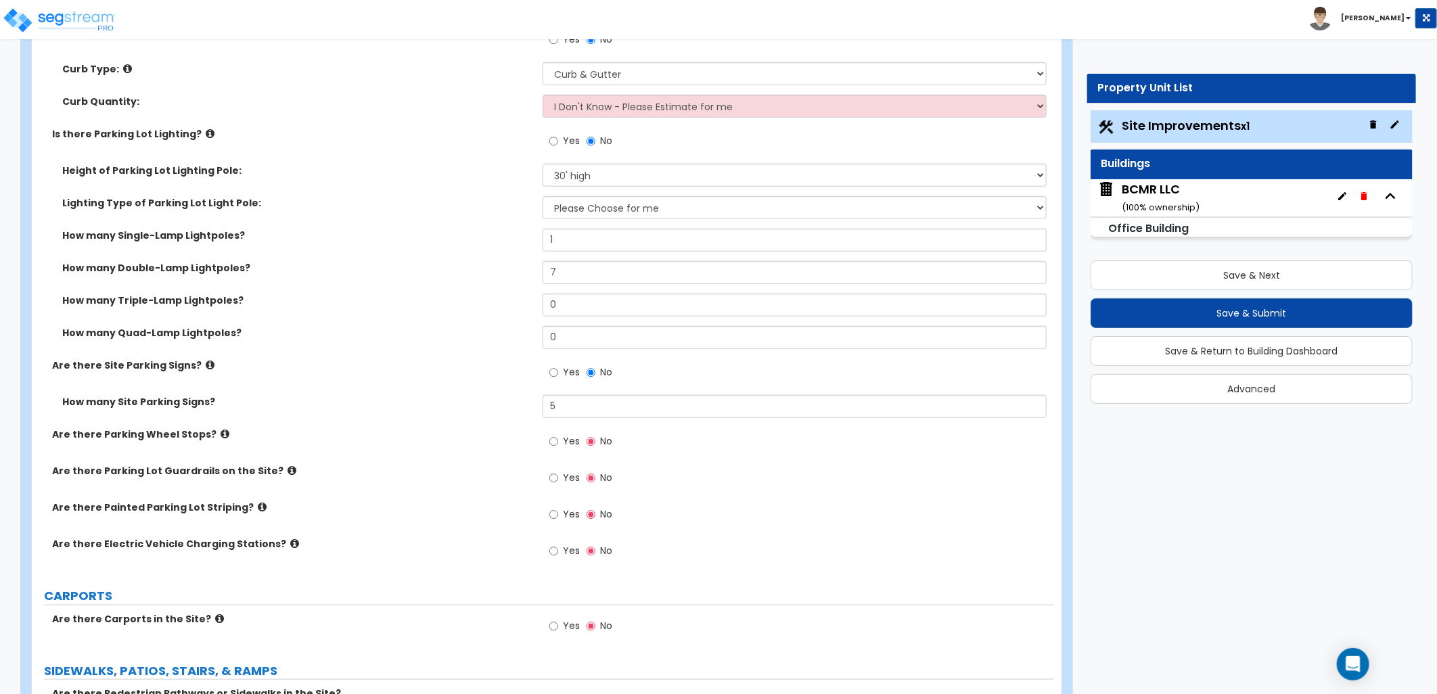
click at [278, 470] on label "Are there Parking Lot Guardrails on the Site?" at bounding box center [292, 471] width 480 height 14
click at [287, 468] on icon at bounding box center [291, 470] width 9 height 10
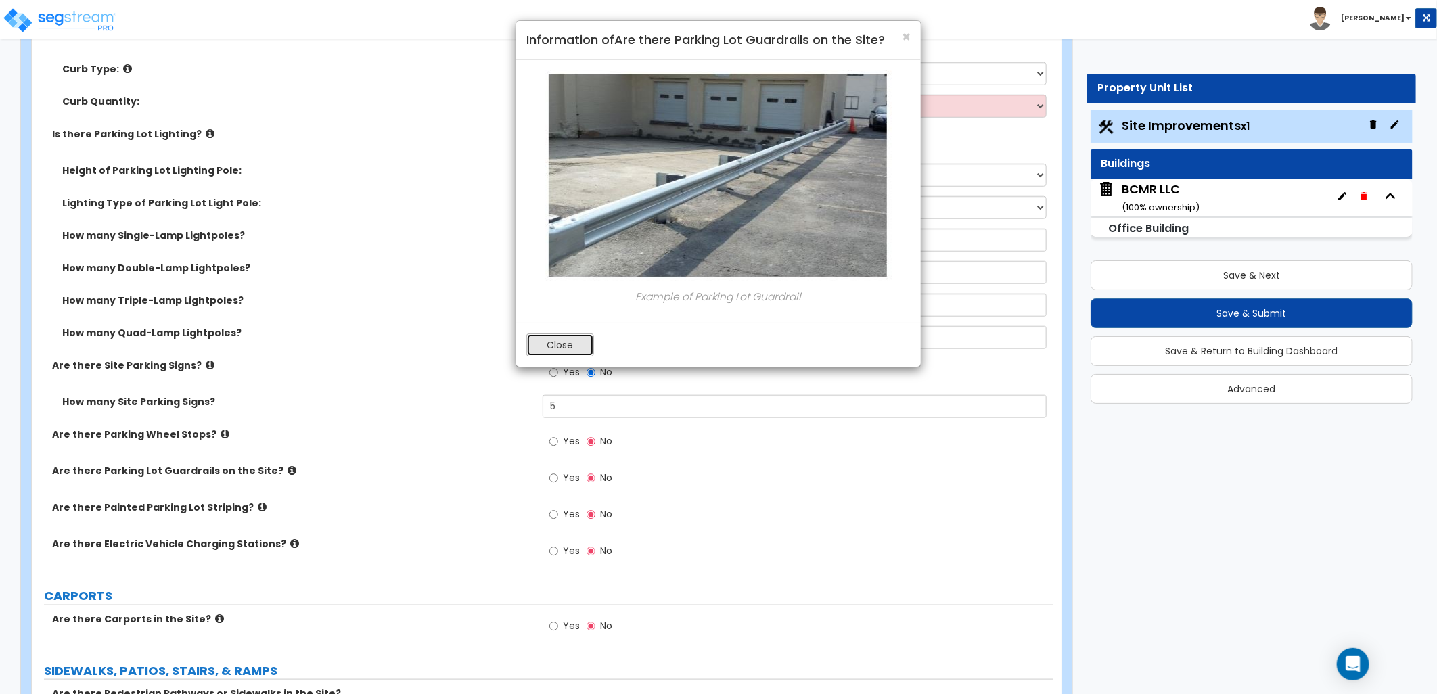
click at [556, 345] on button "Close" at bounding box center [560, 344] width 68 height 23
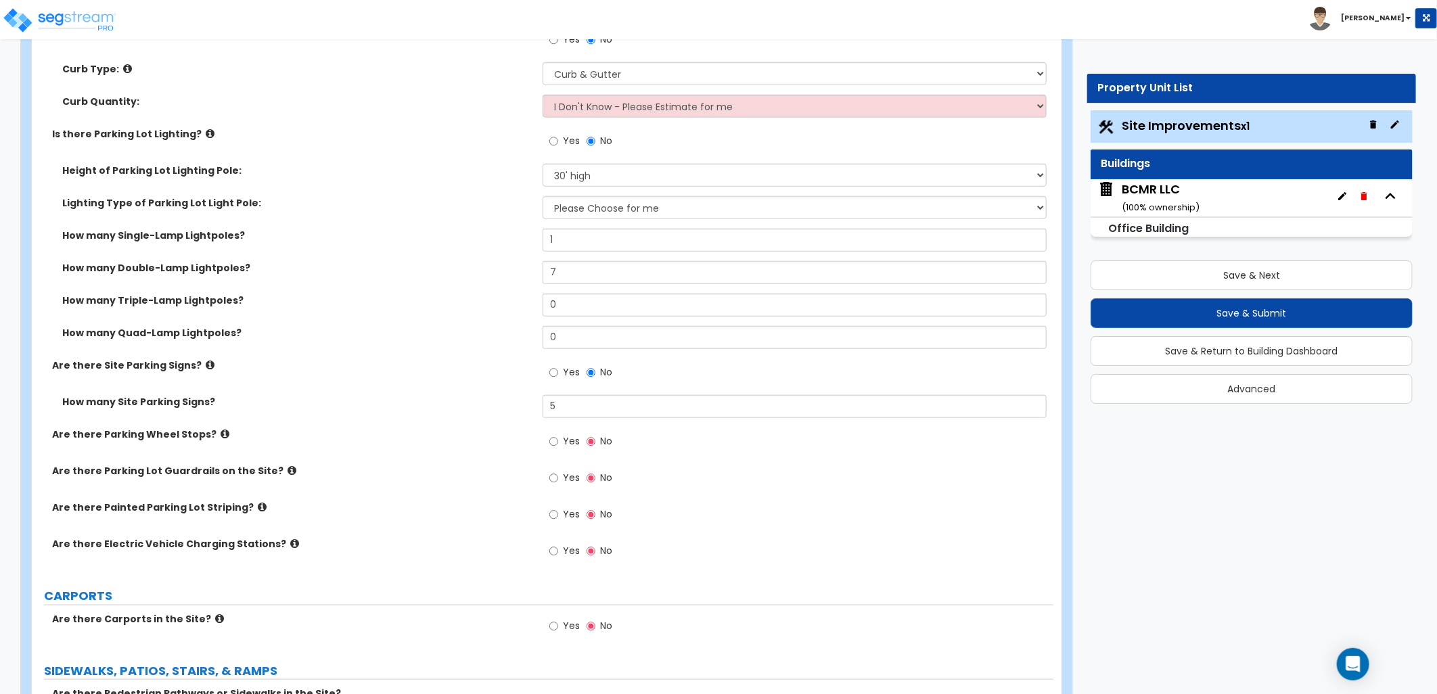
click at [258, 507] on icon at bounding box center [262, 507] width 9 height 10
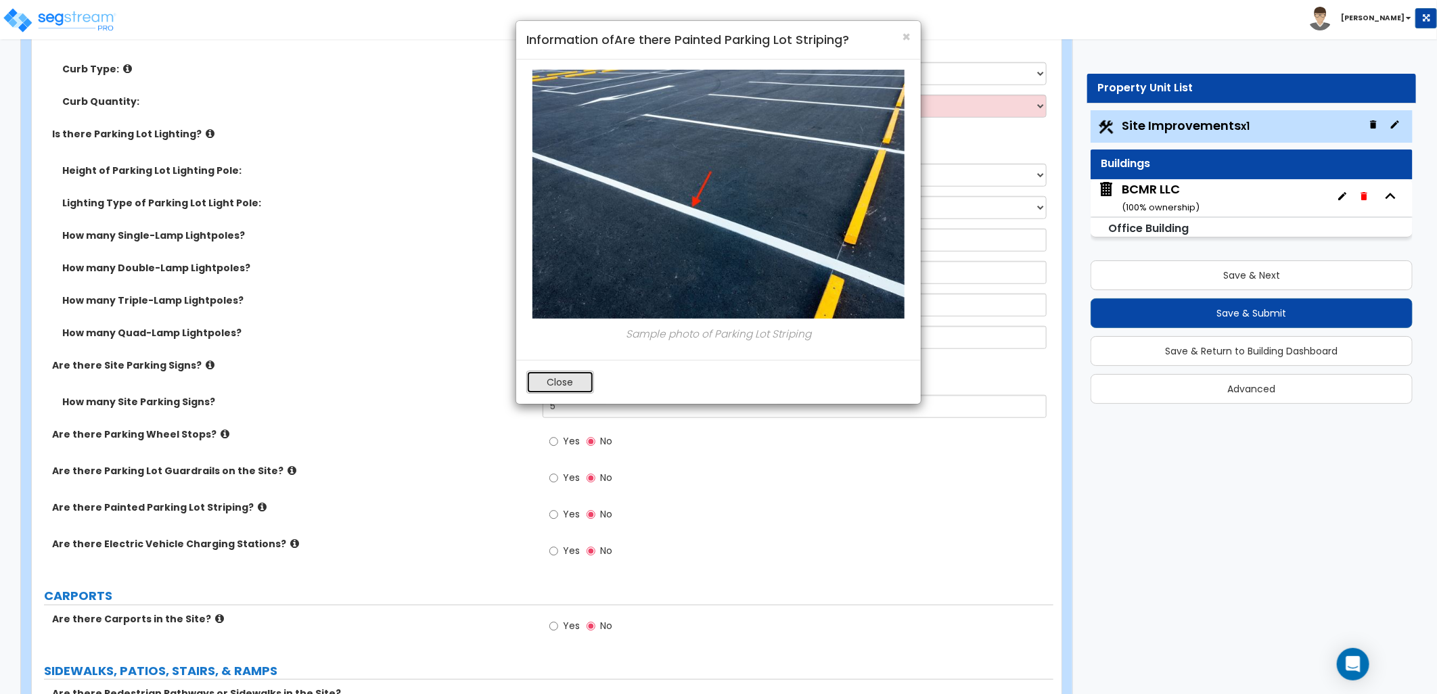
click at [538, 384] on button "Close" at bounding box center [560, 382] width 68 height 23
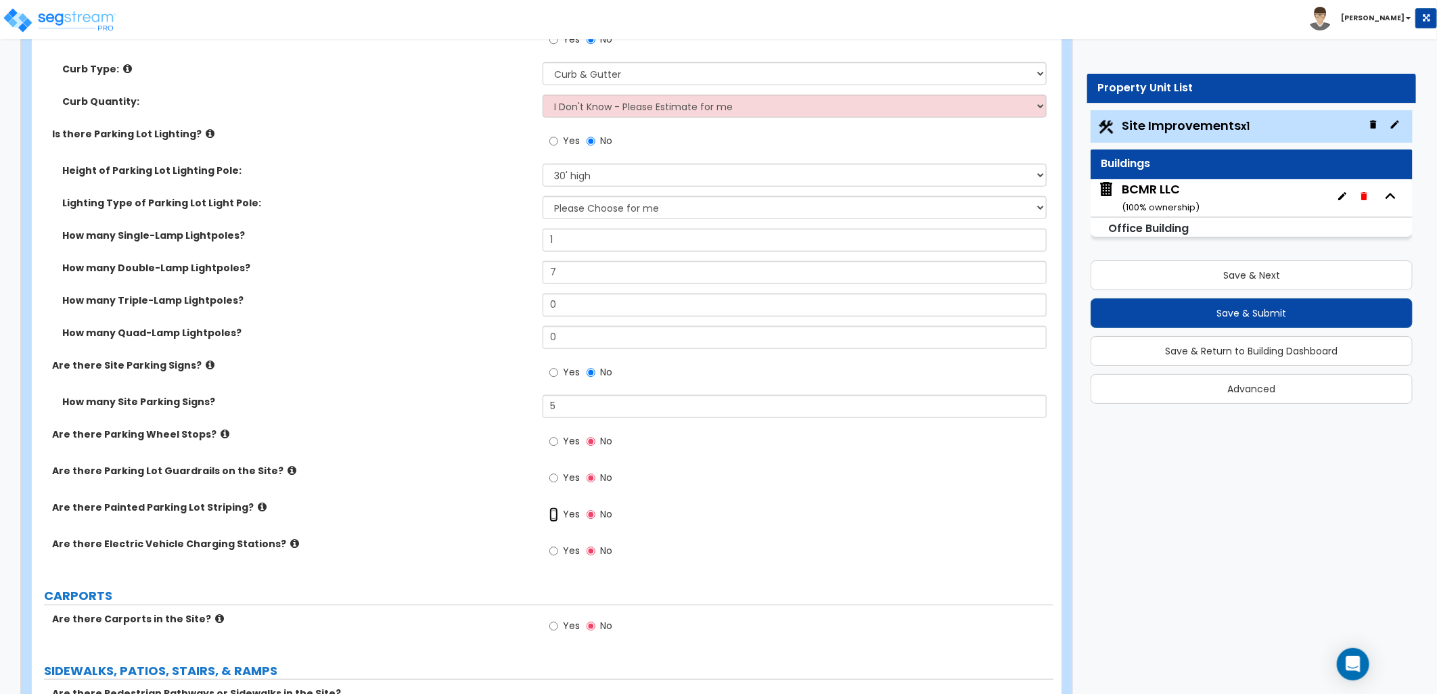
click at [551, 517] on input "Yes" at bounding box center [553, 514] width 9 height 15
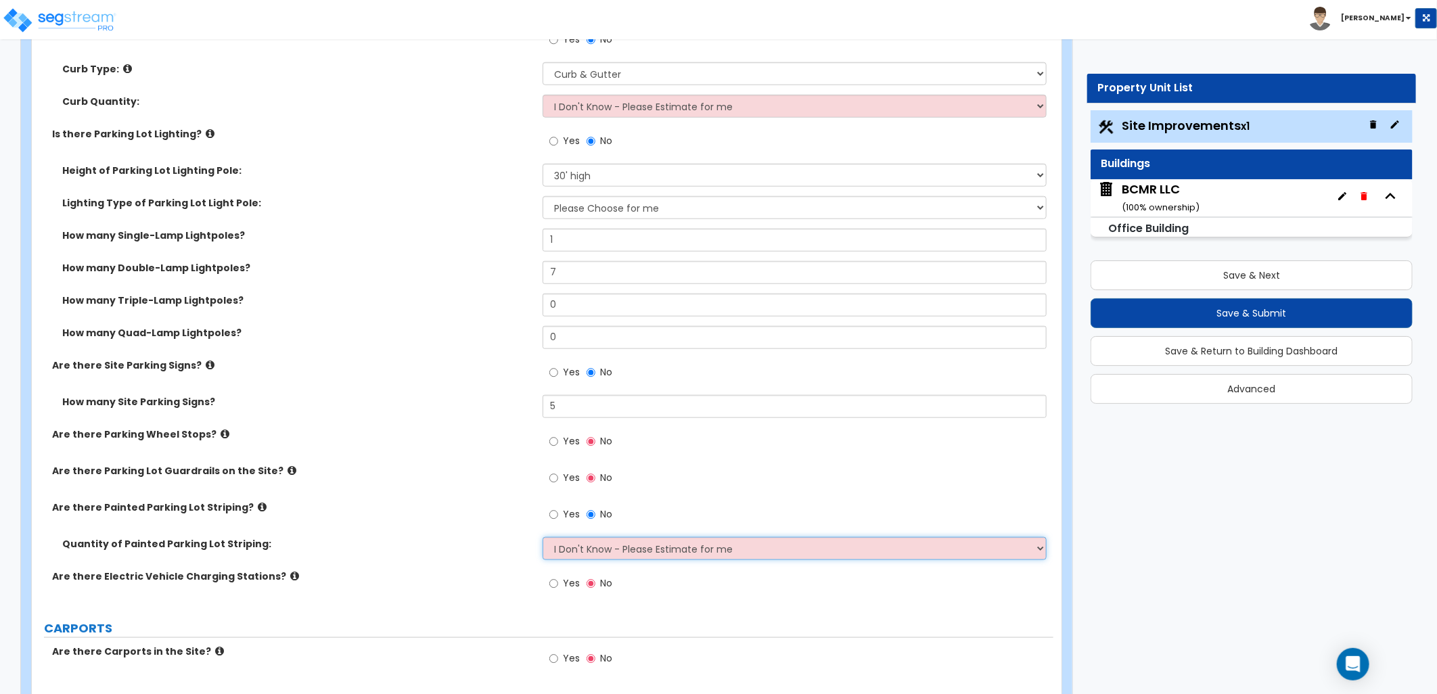
click at [746, 557] on select "I Don't Know - Please Estimate for me I Want to Enter the Number of Parking Spa…" at bounding box center [794, 548] width 504 height 23
select select "1"
click at [542, 537] on select "I Don't Know - Please Estimate for me I Want to Enter the Number of Parking Spa…" at bounding box center [794, 548] width 504 height 23
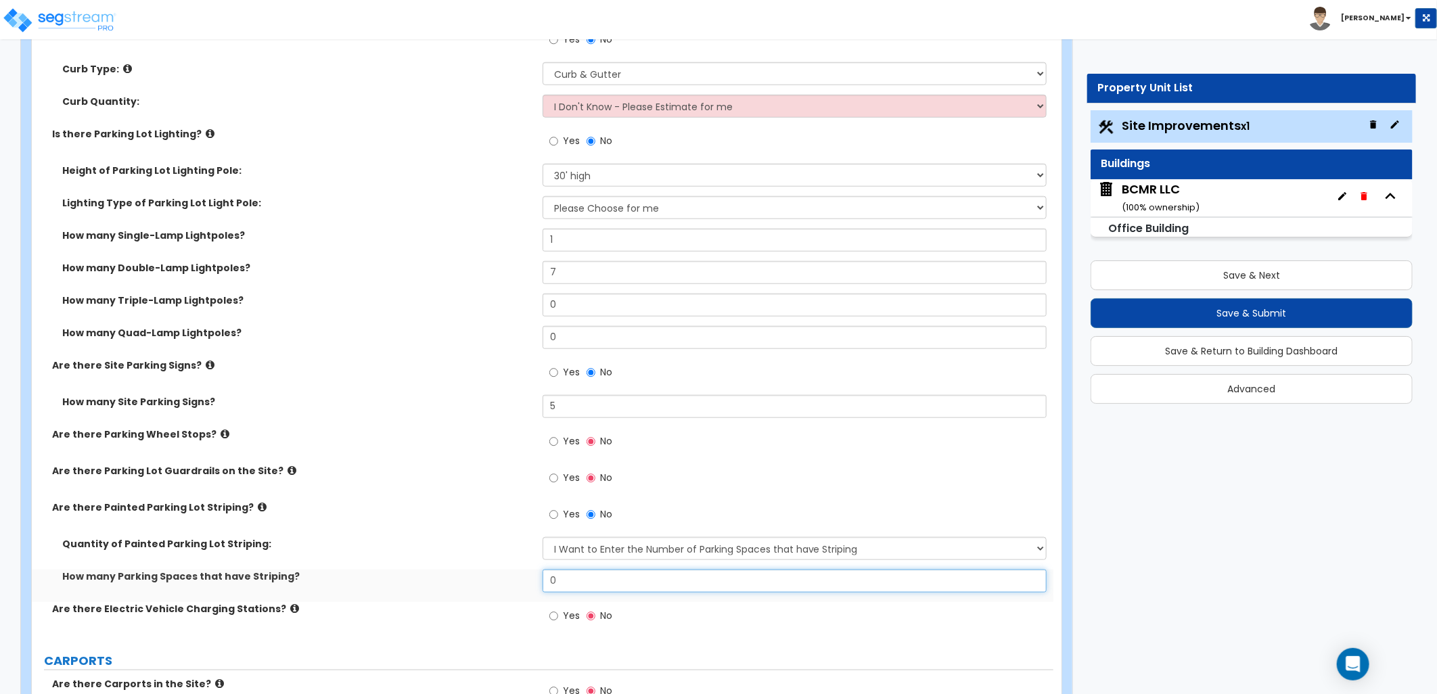
drag, startPoint x: 580, startPoint y: 580, endPoint x: 517, endPoint y: 594, distance: 63.8
click at [516, 594] on div "How many Parking Spaces that have Striping? 0" at bounding box center [542, 586] width 1021 height 32
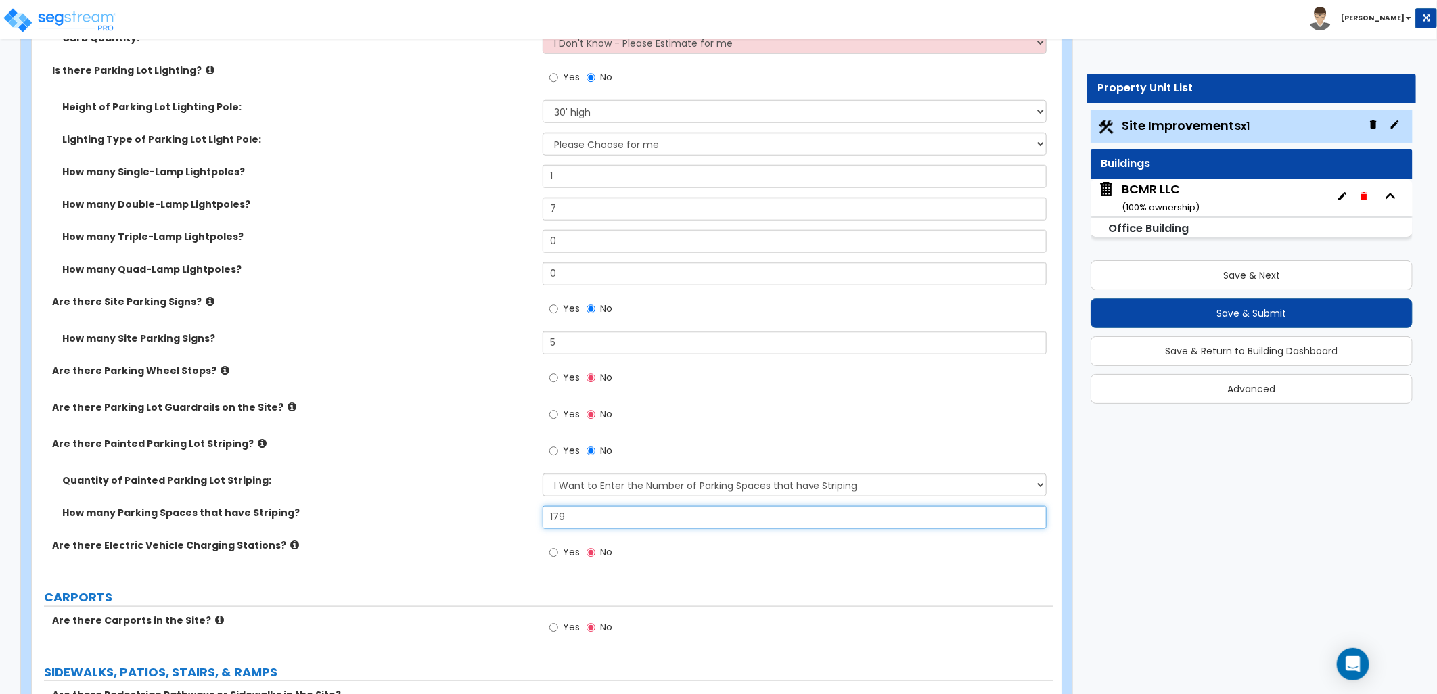
scroll to position [827, 0]
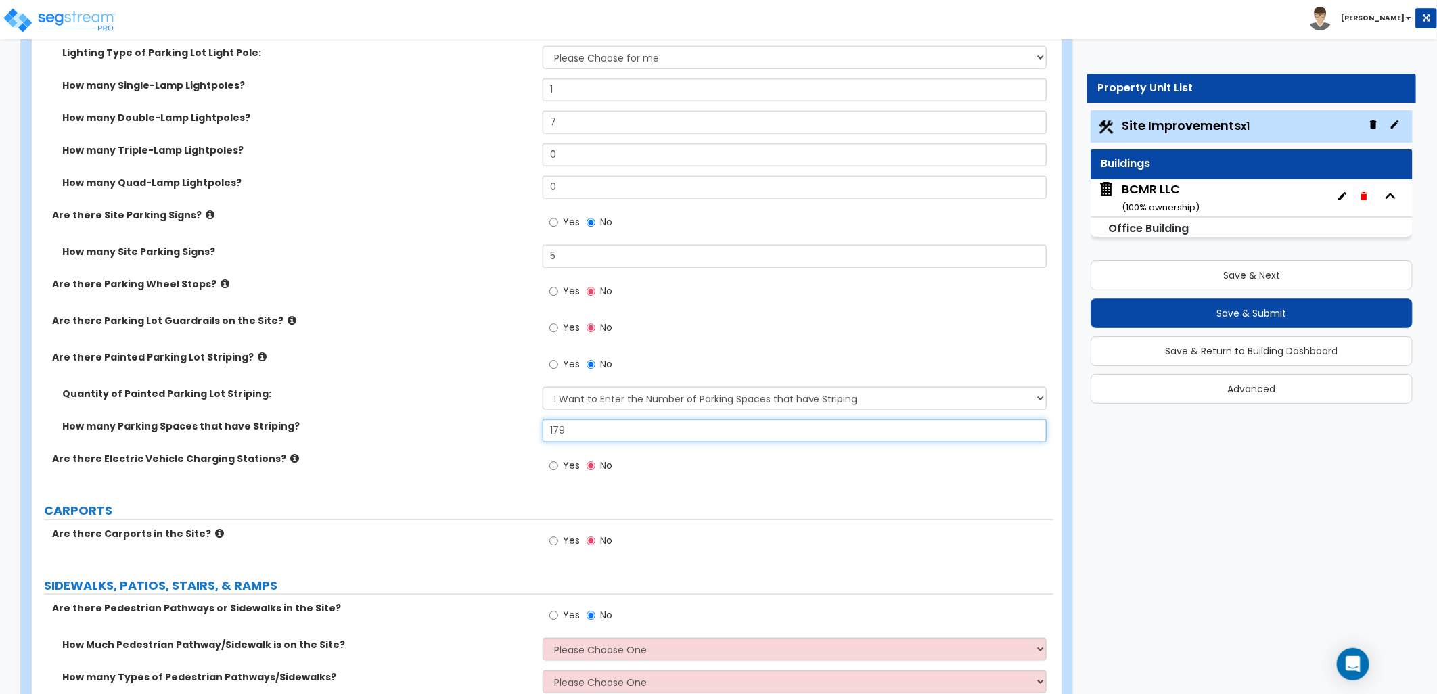
type input "179"
click at [549, 469] on input "Yes" at bounding box center [553, 466] width 9 height 15
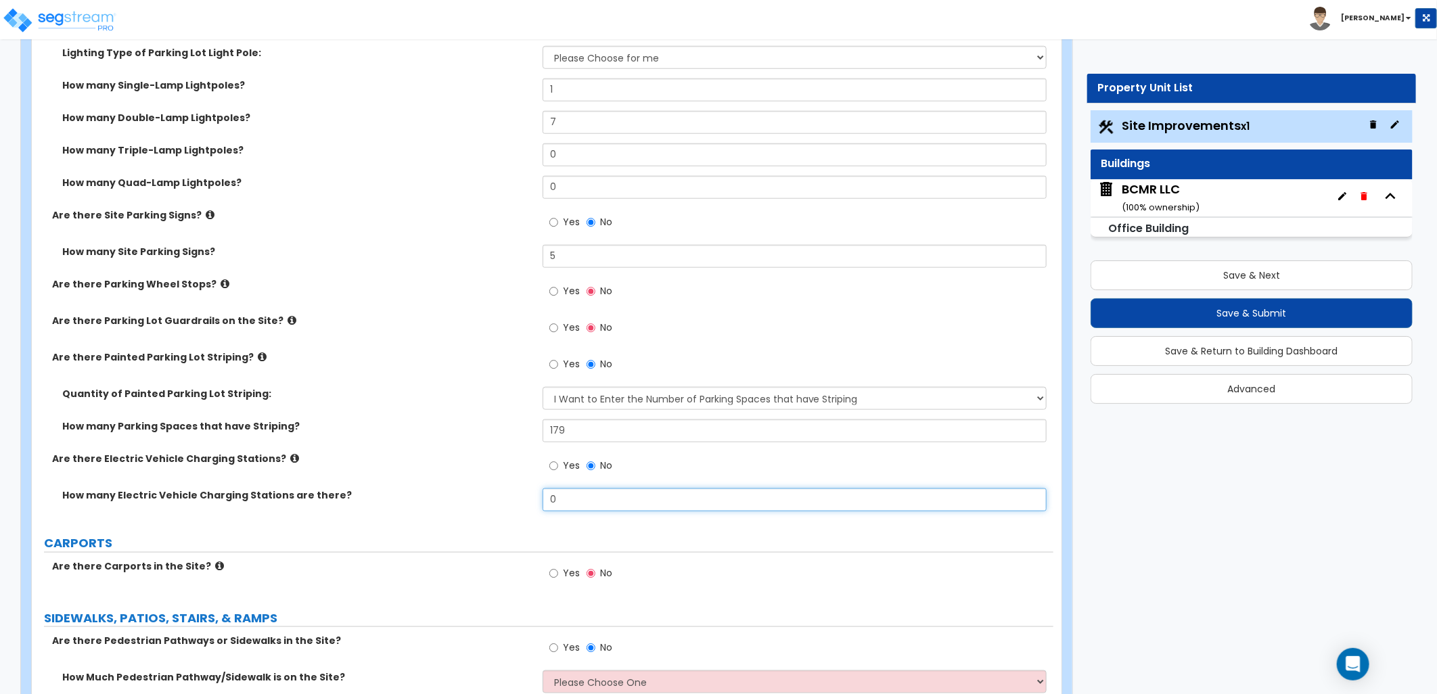
drag, startPoint x: 567, startPoint y: 496, endPoint x: 531, endPoint y: 494, distance: 35.9
click at [531, 494] on div "How many Electric Vehicle Charging Stations are there? 0" at bounding box center [542, 504] width 1021 height 32
type input "2"
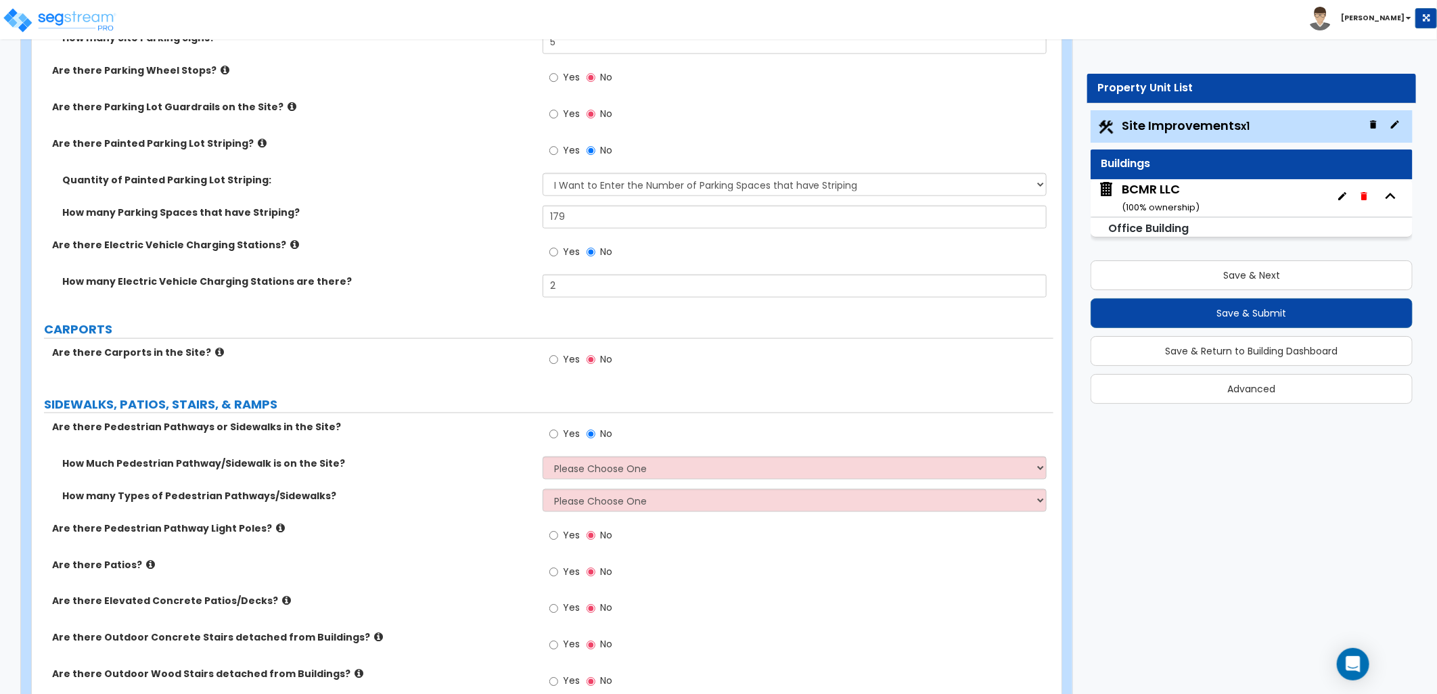
scroll to position [1052, 0]
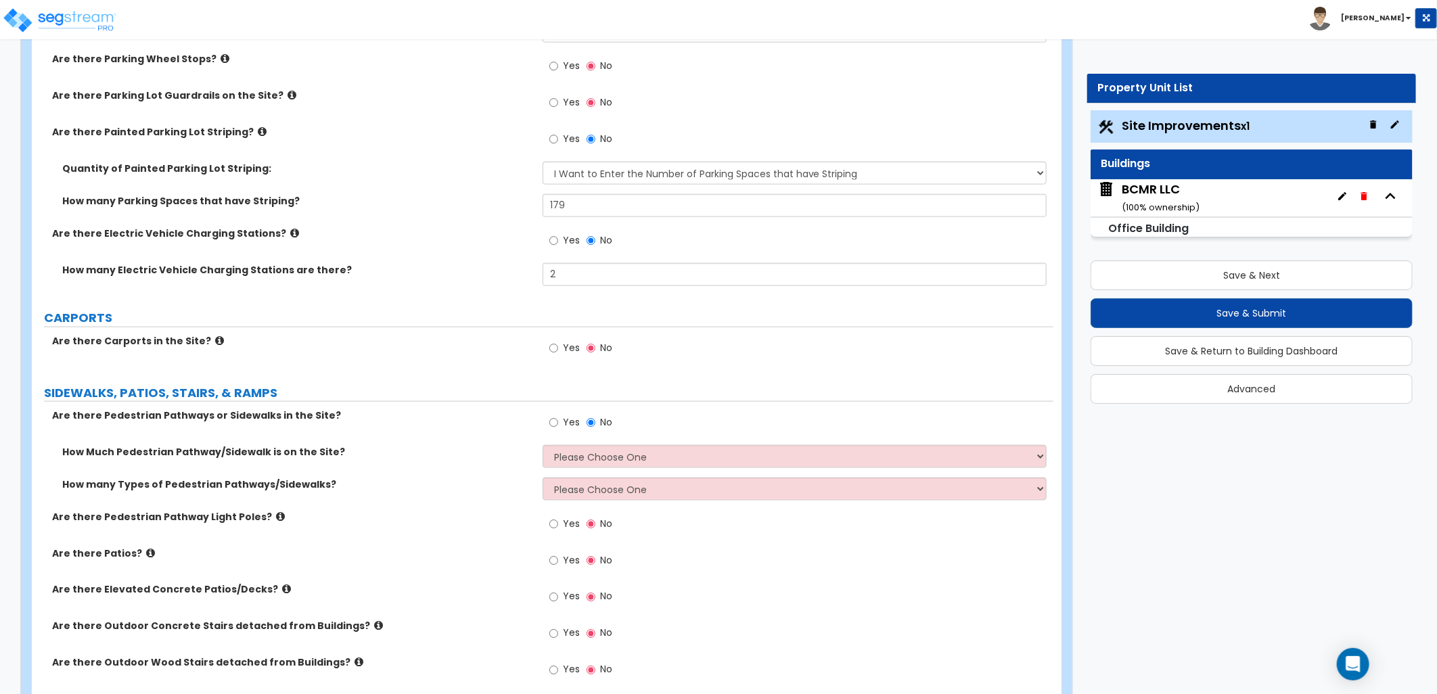
click at [215, 340] on icon at bounding box center [219, 340] width 9 height 10
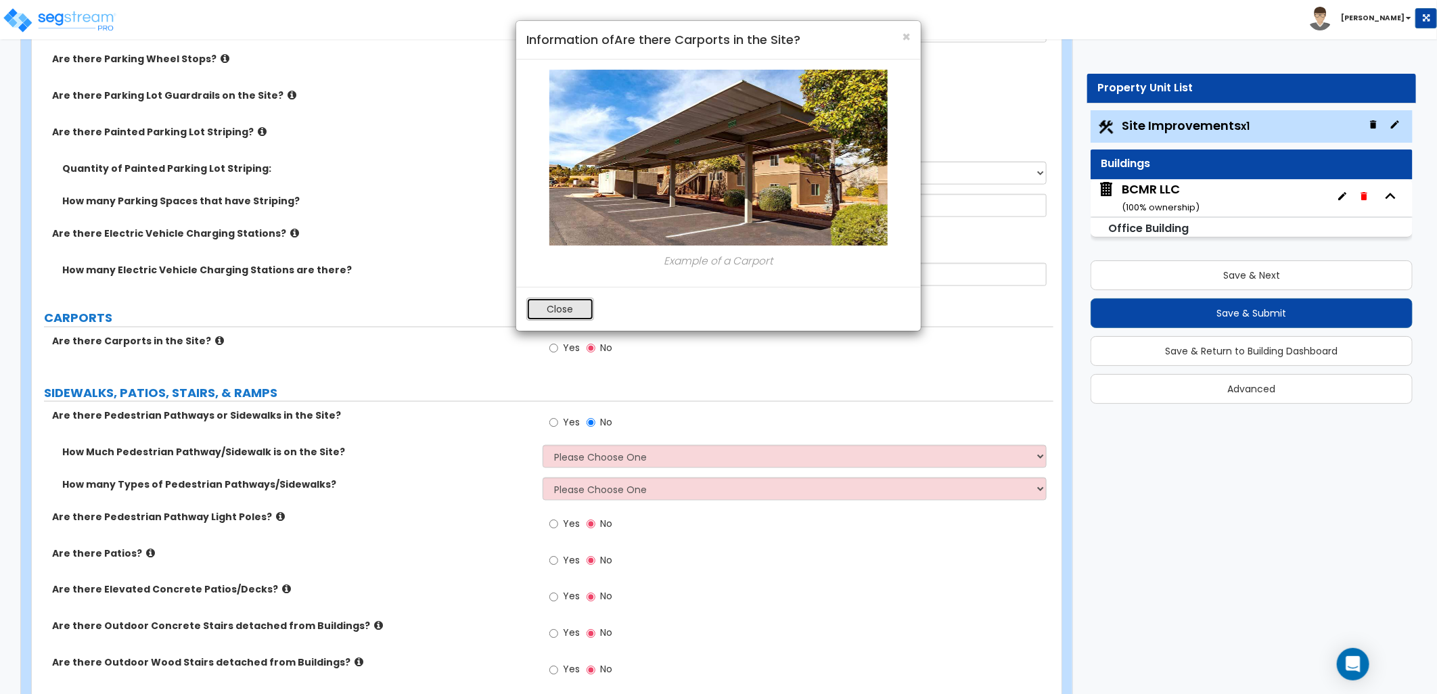
click at [553, 308] on button "Close" at bounding box center [560, 309] width 68 height 23
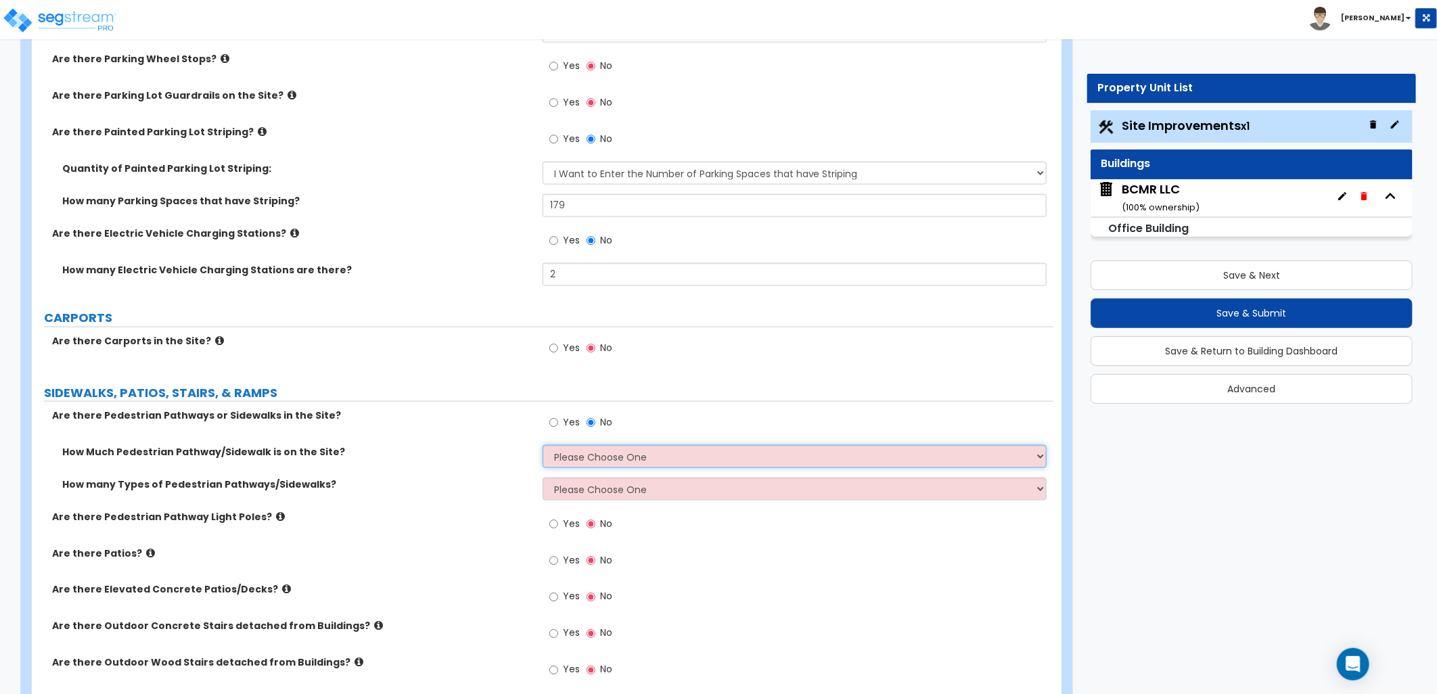
click at [618, 456] on select "Please Choose One I Don't Know, Please Estimate For Me Enter Linear Footage" at bounding box center [794, 456] width 504 height 23
click at [542, 445] on select "Please Choose One I Don't Know, Please Estimate For Me Enter Linear Footage" at bounding box center [794, 456] width 504 height 23
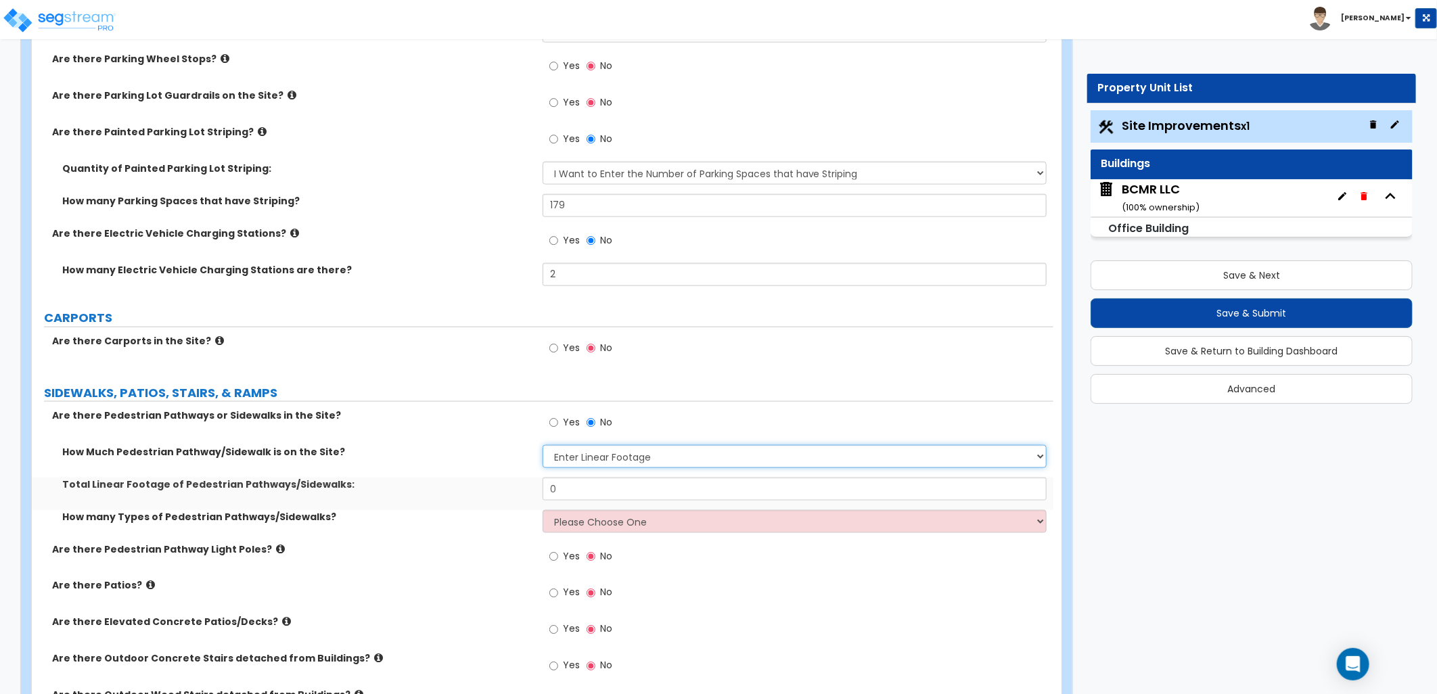
click at [639, 456] on select "Please Choose One I Don't Know, Please Estimate For Me Enter Linear Footage" at bounding box center [794, 456] width 504 height 23
select select "1"
click at [542, 445] on select "Please Choose One I Don't Know, Please Estimate For Me Enter Linear Footage" at bounding box center [794, 456] width 504 height 23
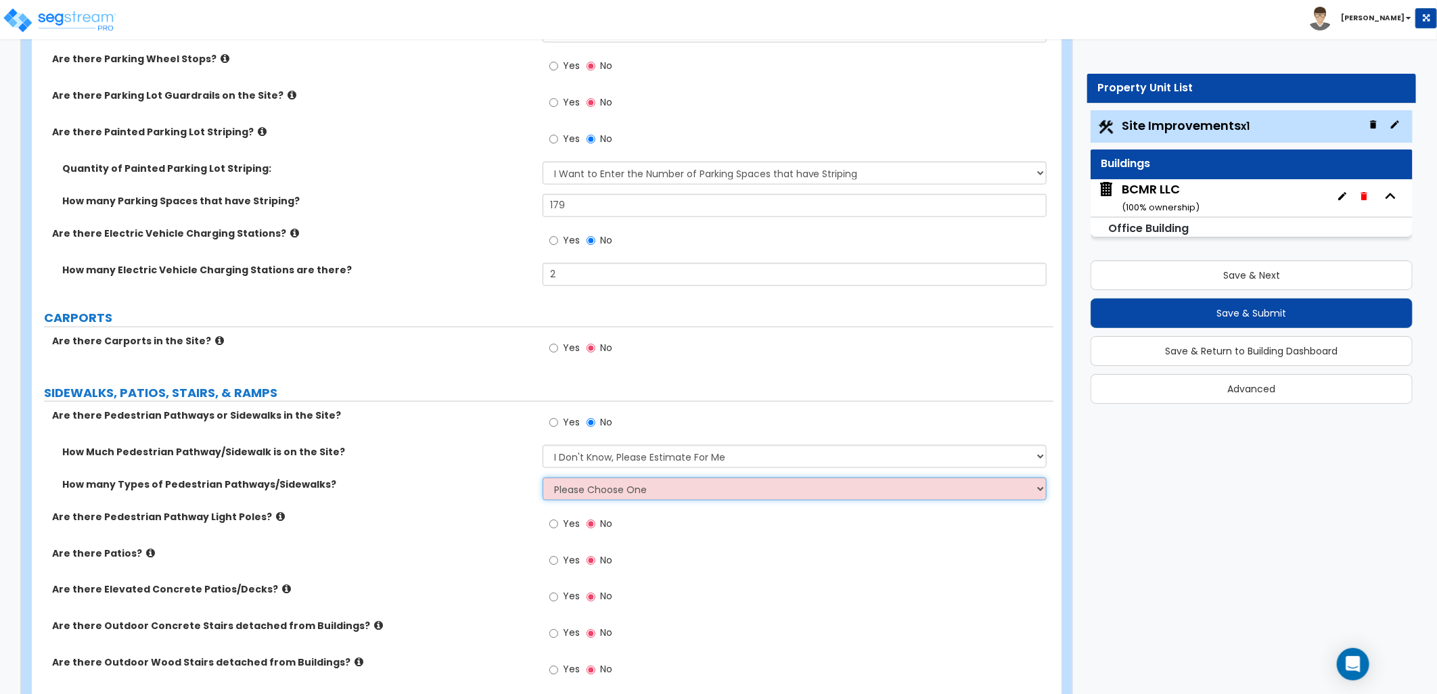
click at [625, 491] on select "Please Choose One 1 2 3" at bounding box center [794, 489] width 504 height 23
select select "1"
click at [542, 478] on select "Please Choose One 1 2 3" at bounding box center [794, 489] width 504 height 23
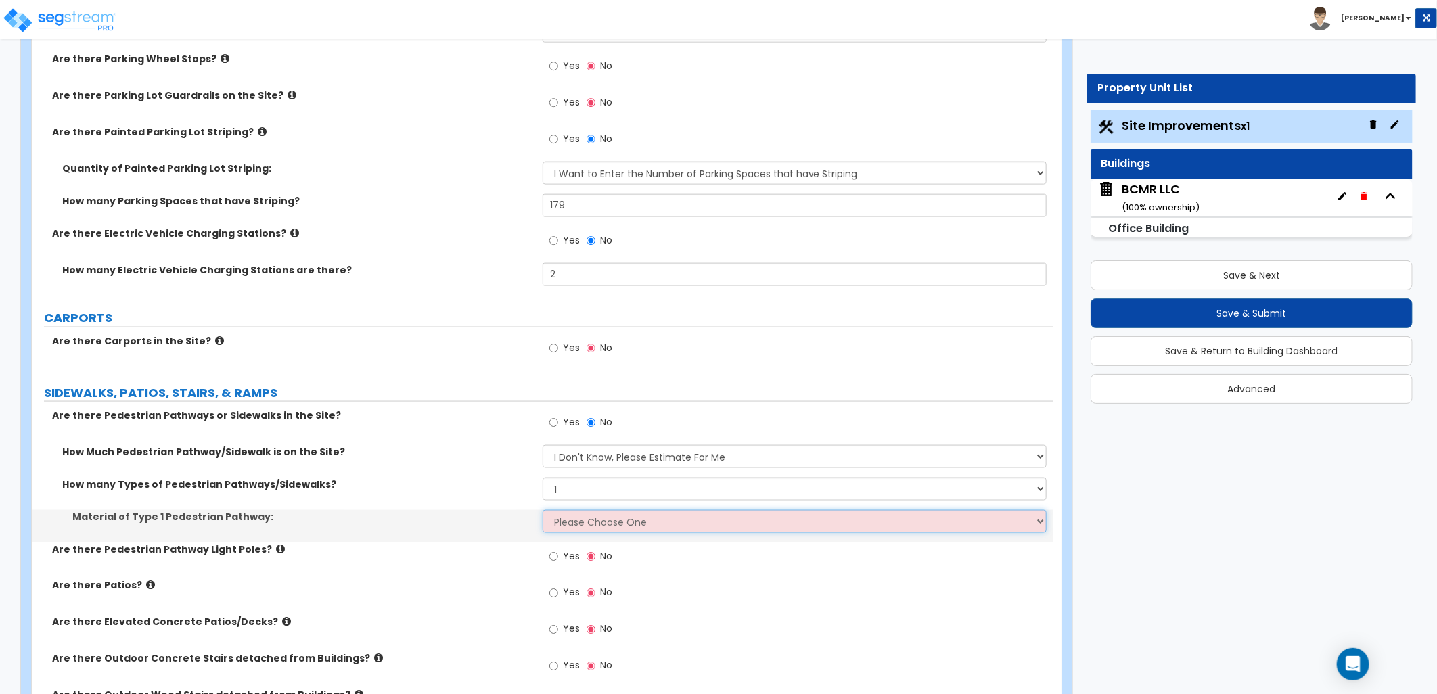
click at [611, 526] on select "Please Choose One Bare Concrete Stamped Concrete Brick Pavers Stone Pavers Wood…" at bounding box center [794, 521] width 504 height 23
click at [589, 522] on select "Please Choose One Bare Concrete Stamped Concrete Brick Pavers Stone Pavers Wood…" at bounding box center [794, 521] width 504 height 23
select select "1"
click at [542, 510] on select "Please Choose One Bare Concrete Stamped Concrete Brick Pavers Stone Pavers Wood…" at bounding box center [794, 521] width 504 height 23
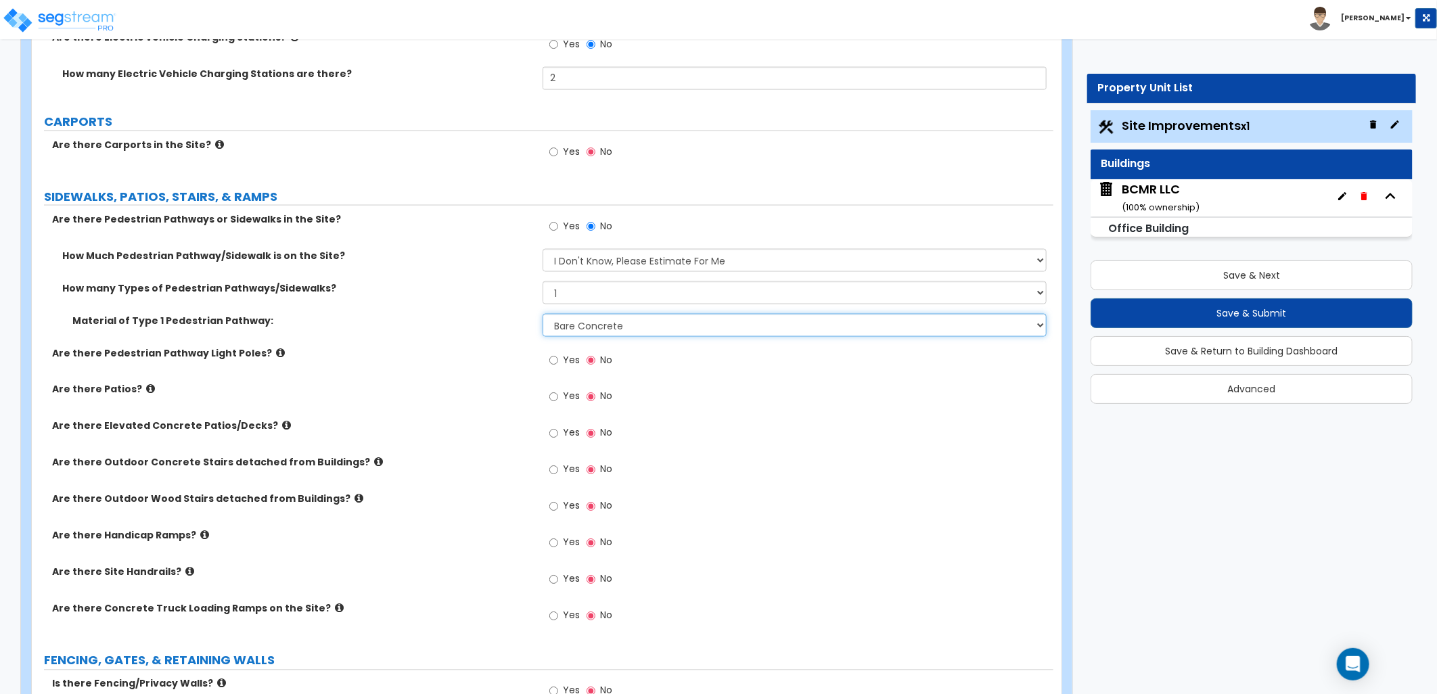
scroll to position [1277, 0]
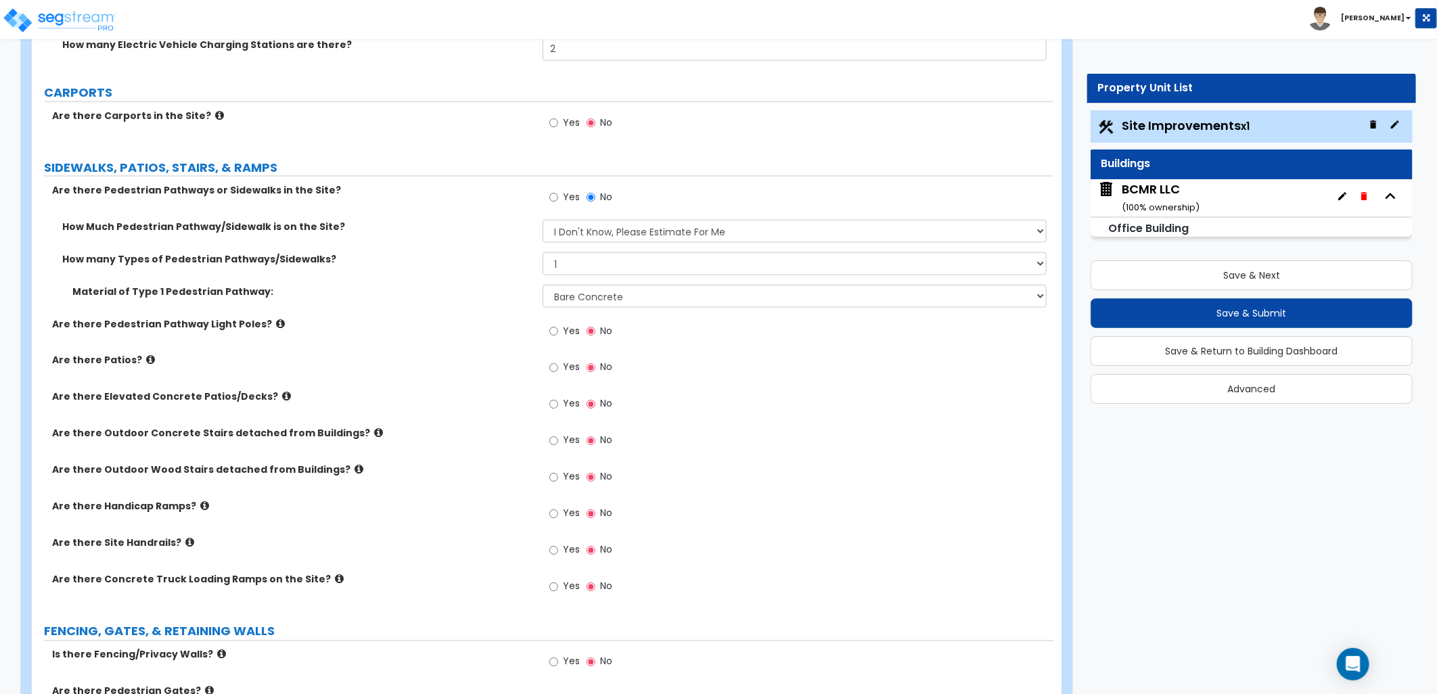
click at [276, 323] on icon at bounding box center [280, 324] width 9 height 10
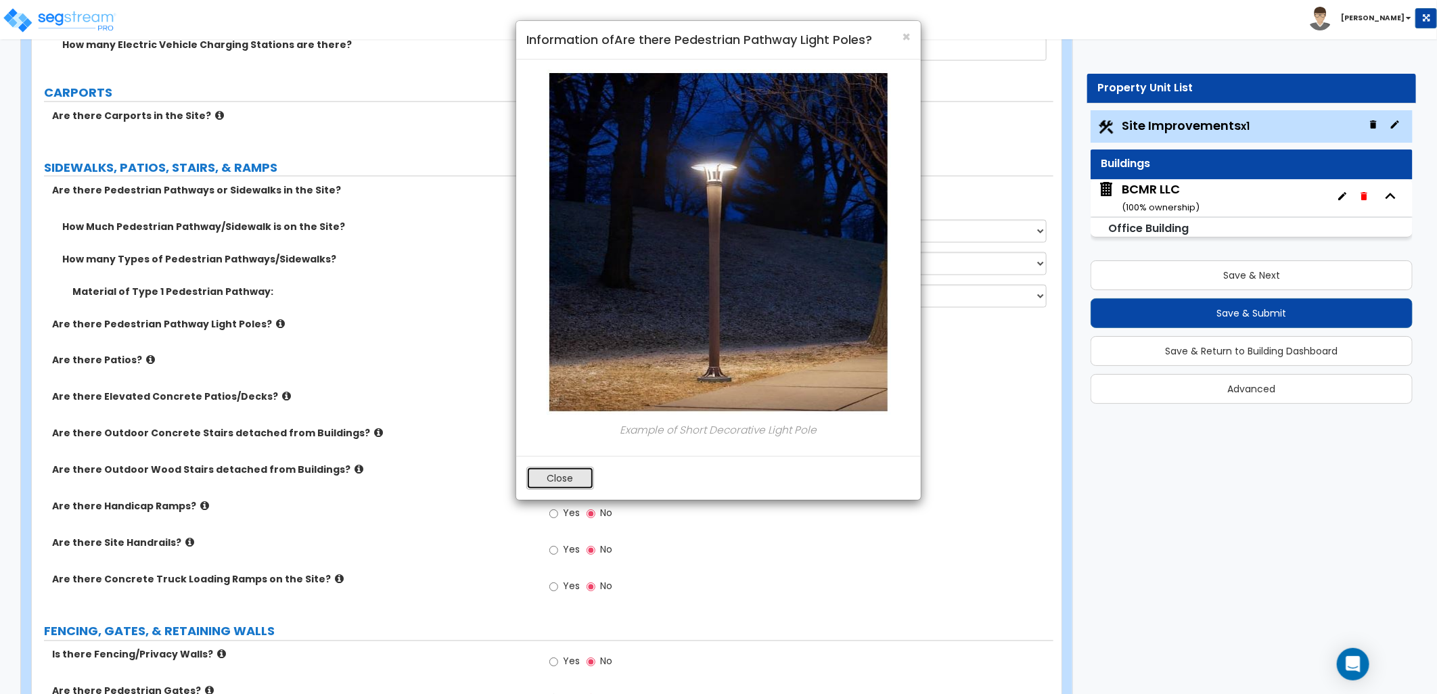
click at [555, 481] on button "Close" at bounding box center [560, 478] width 68 height 23
